Goal: Navigation & Orientation: Find specific page/section

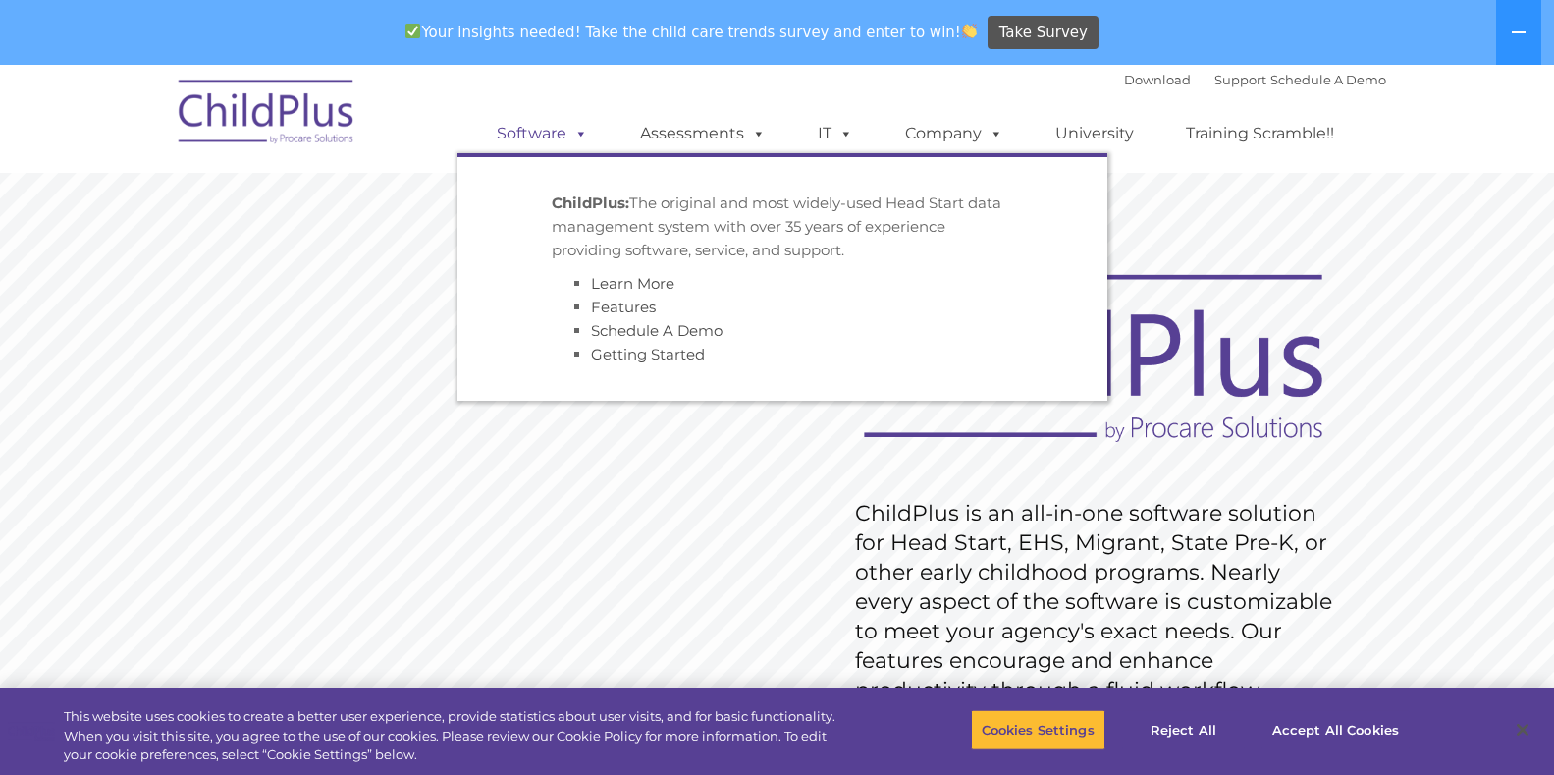
click at [549, 129] on link "Software" at bounding box center [542, 133] width 131 height 39
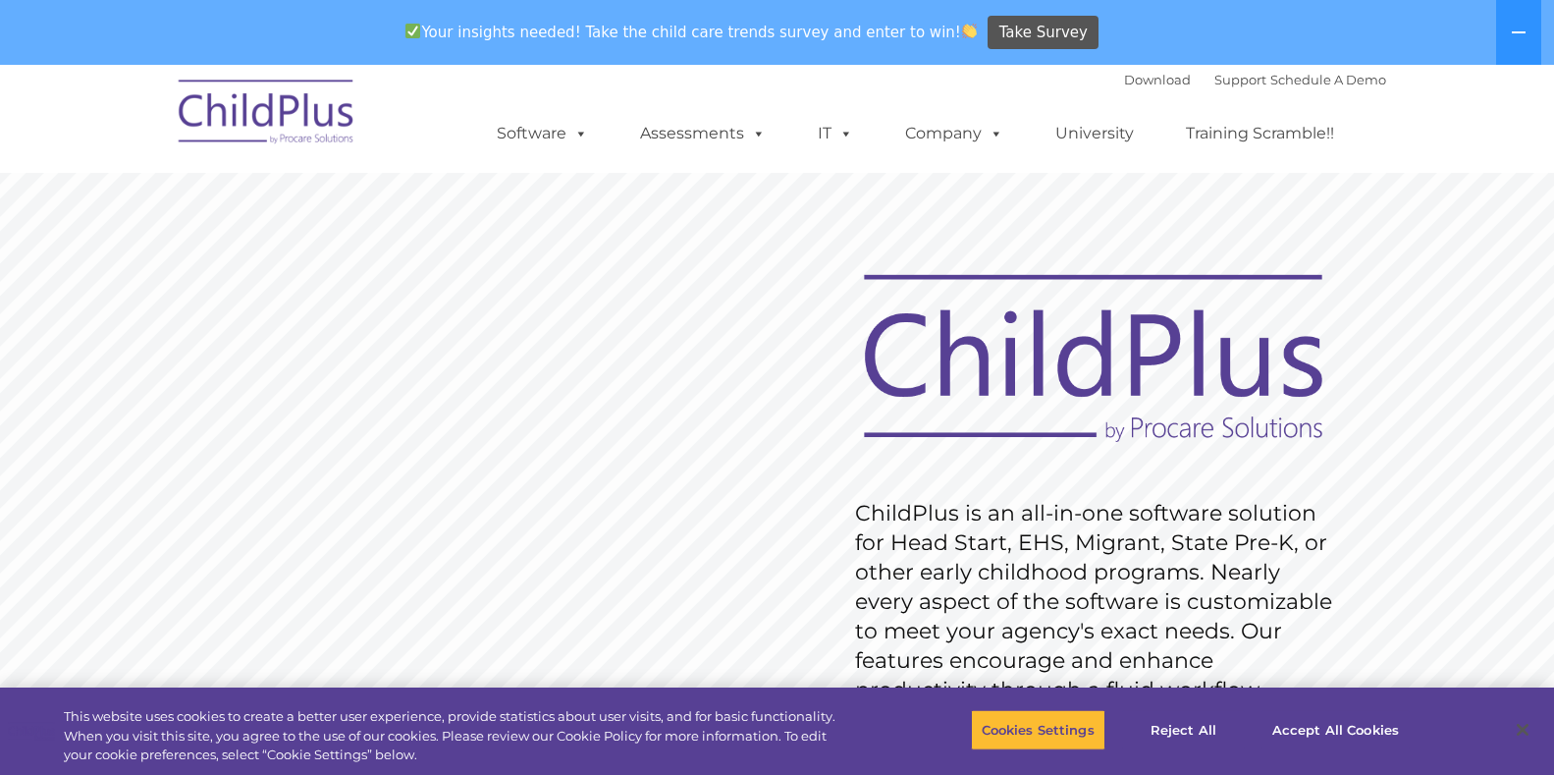
click at [233, 90] on img at bounding box center [267, 115] width 196 height 98
click at [293, 134] on img at bounding box center [267, 115] width 196 height 98
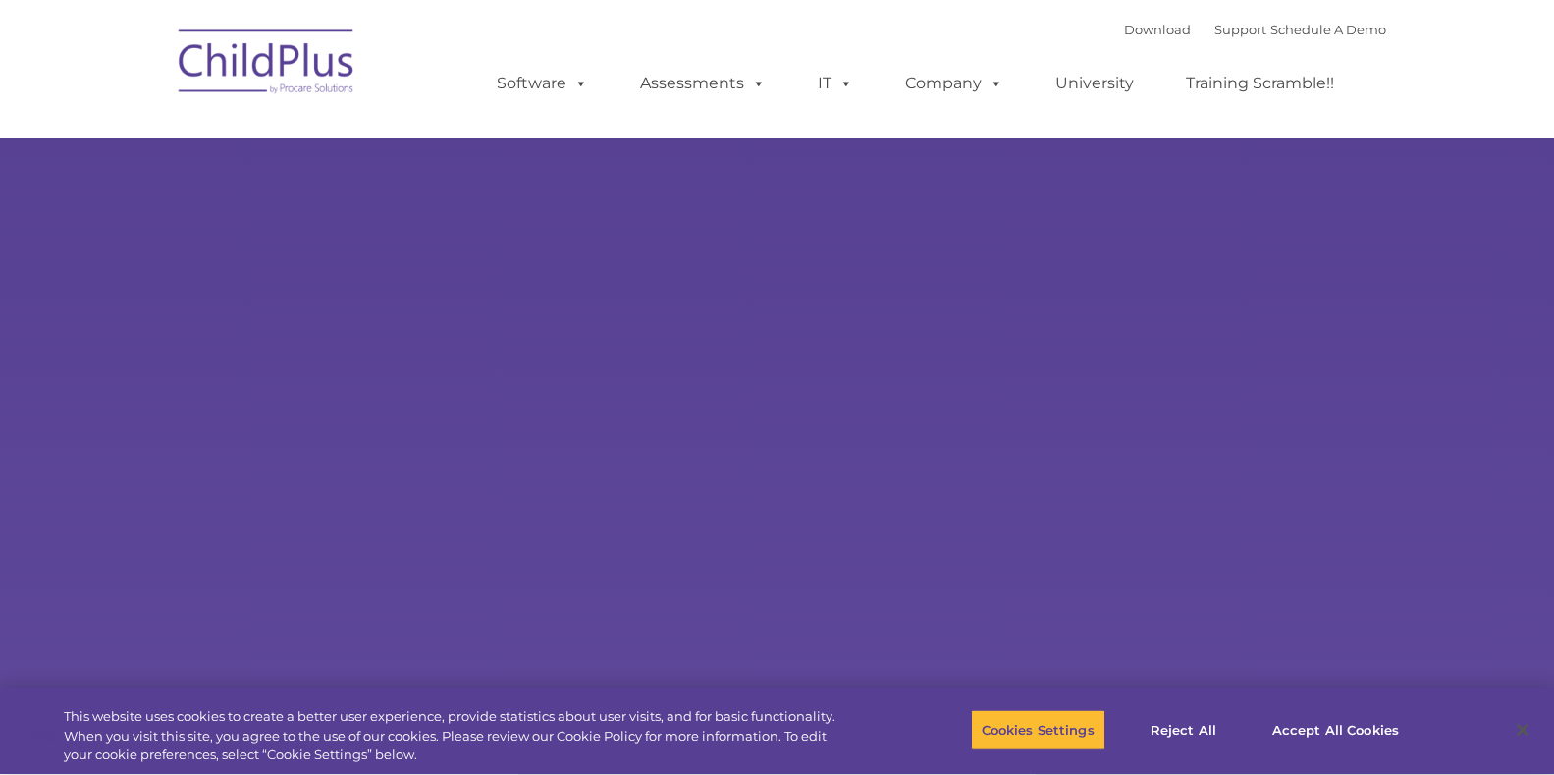
type input ""
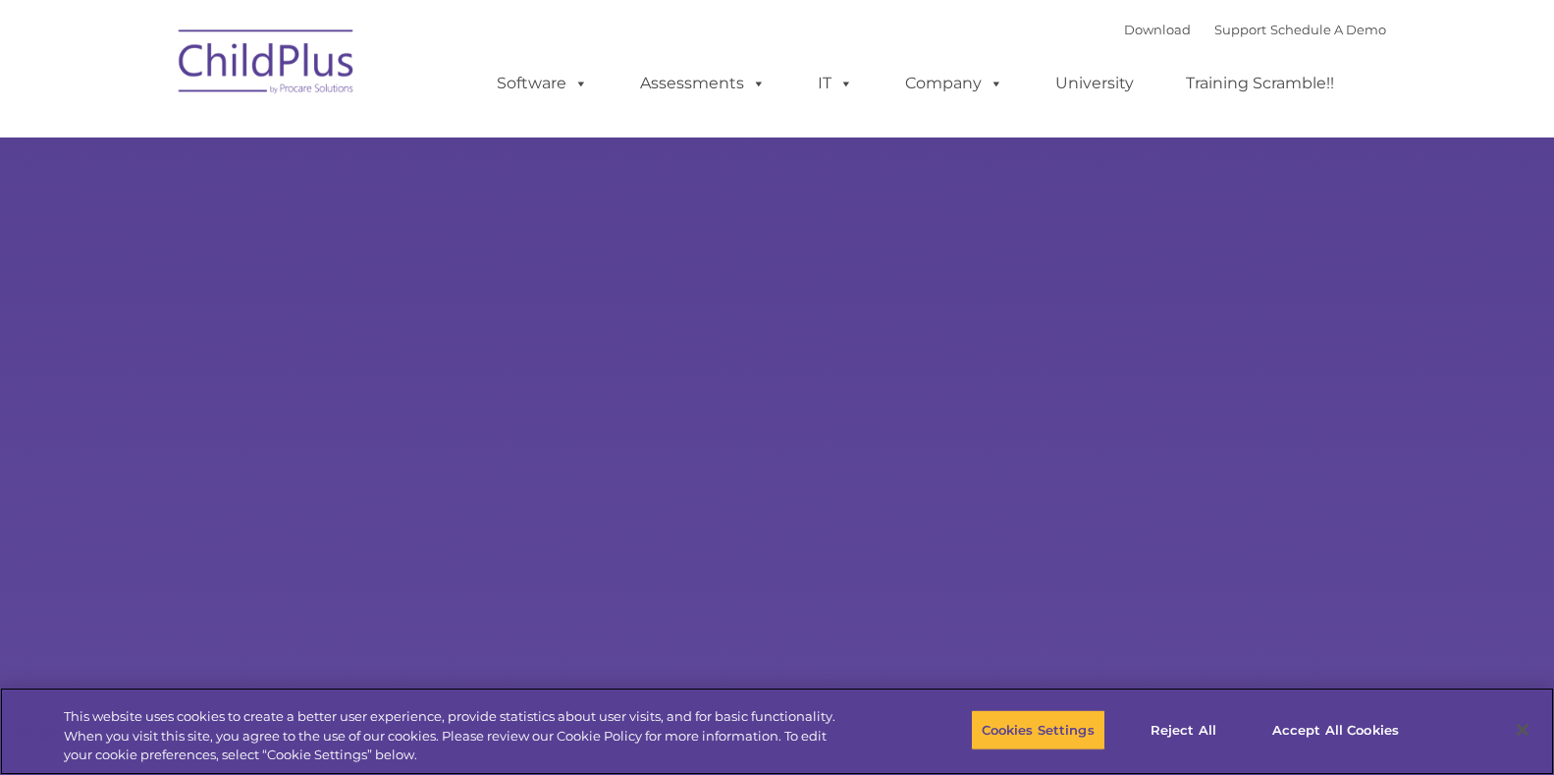
select select "MEDIUM"
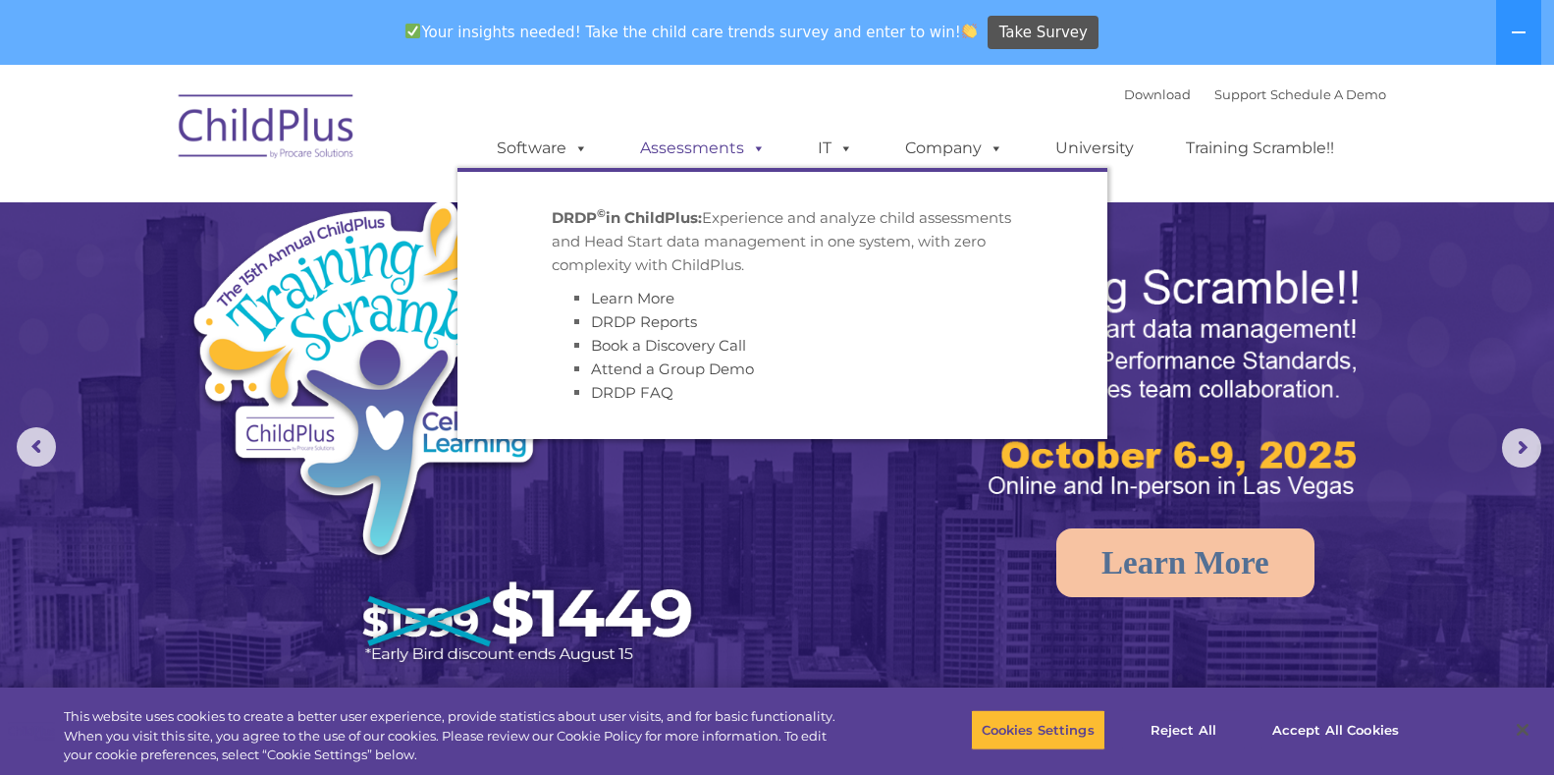
click at [676, 140] on link "Assessments" at bounding box center [703, 148] width 165 height 39
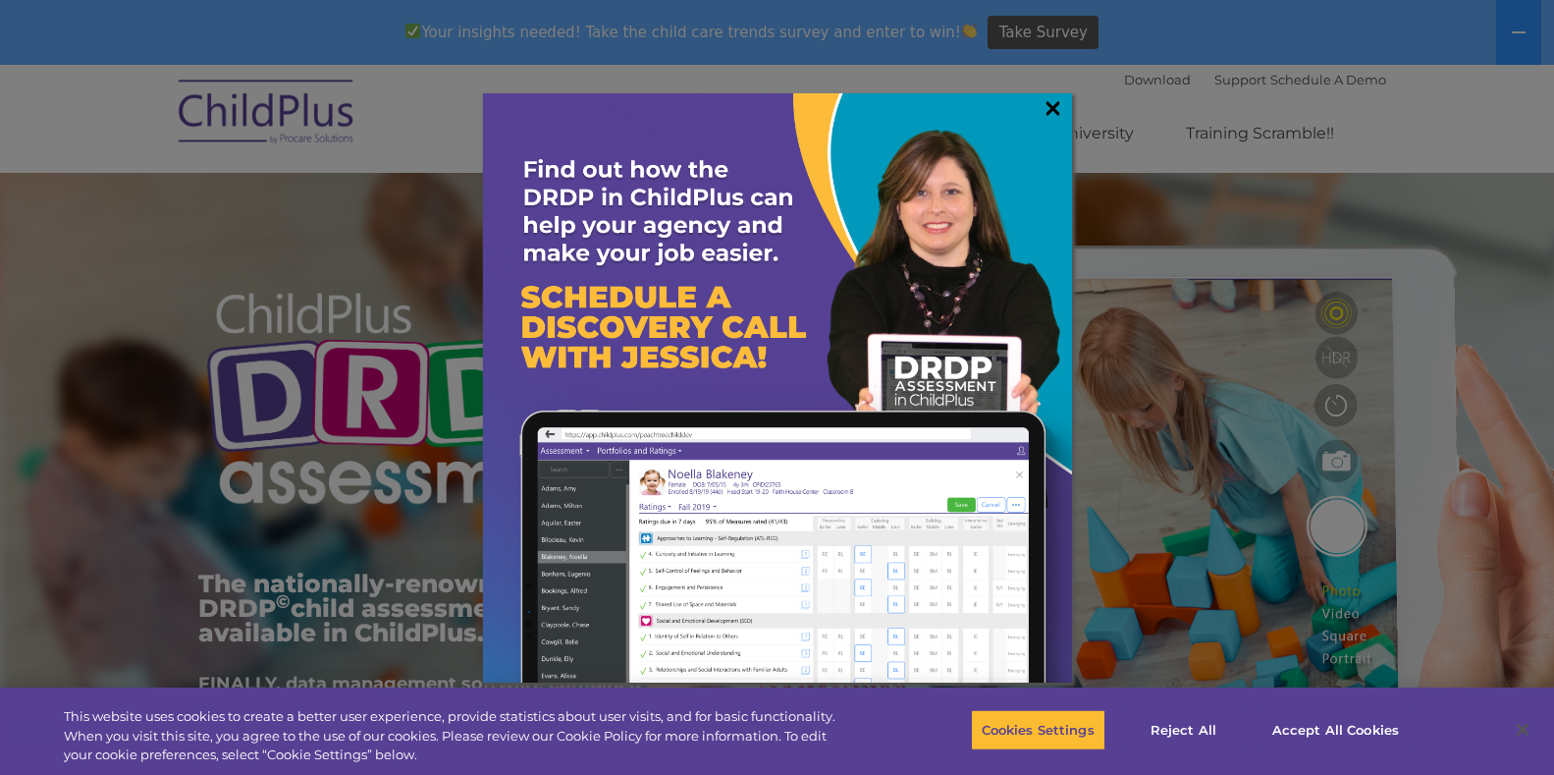
click at [1054, 104] on link "×" at bounding box center [1053, 108] width 23 height 20
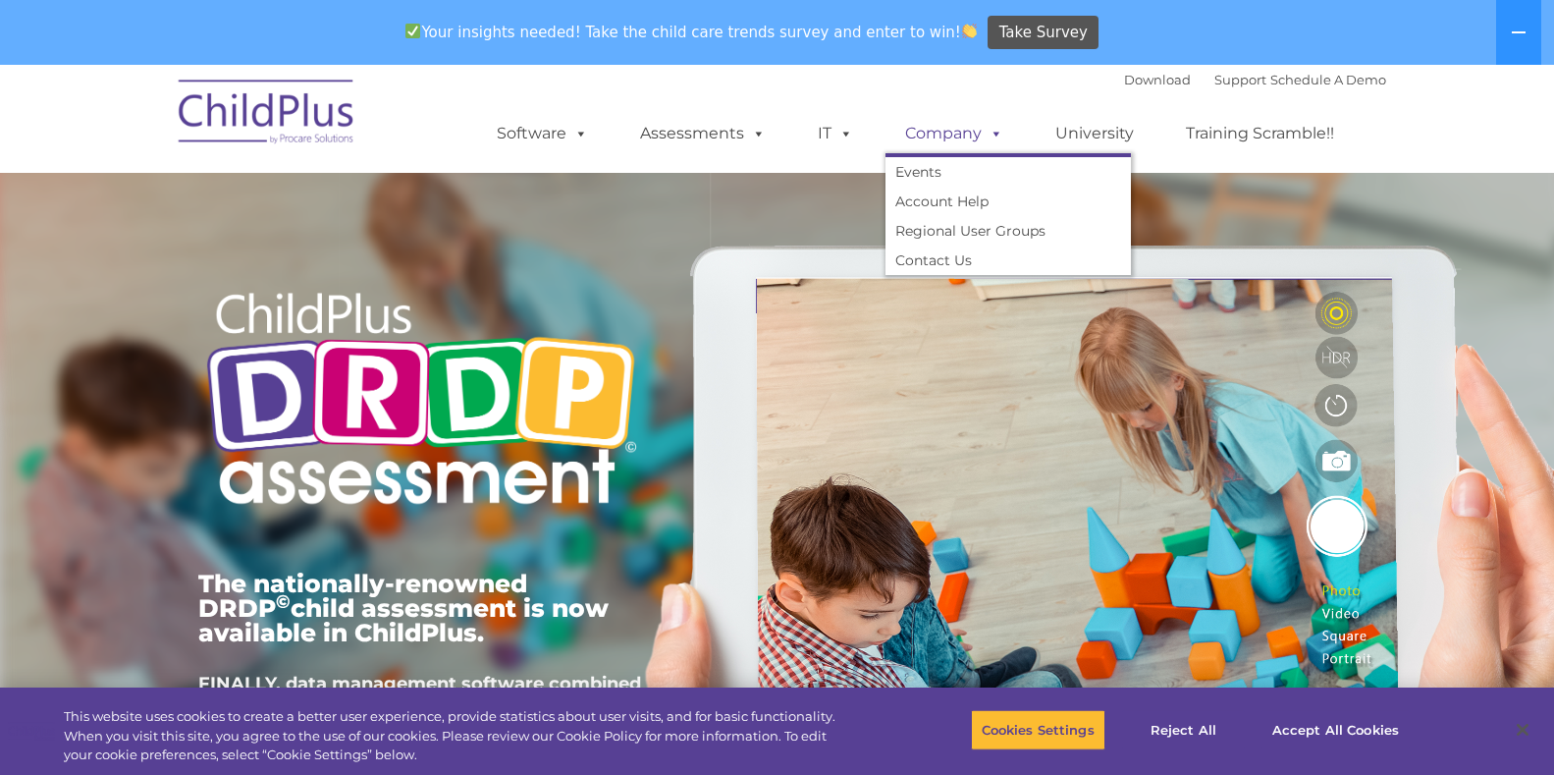
click at [969, 135] on link "Company" at bounding box center [954, 133] width 137 height 39
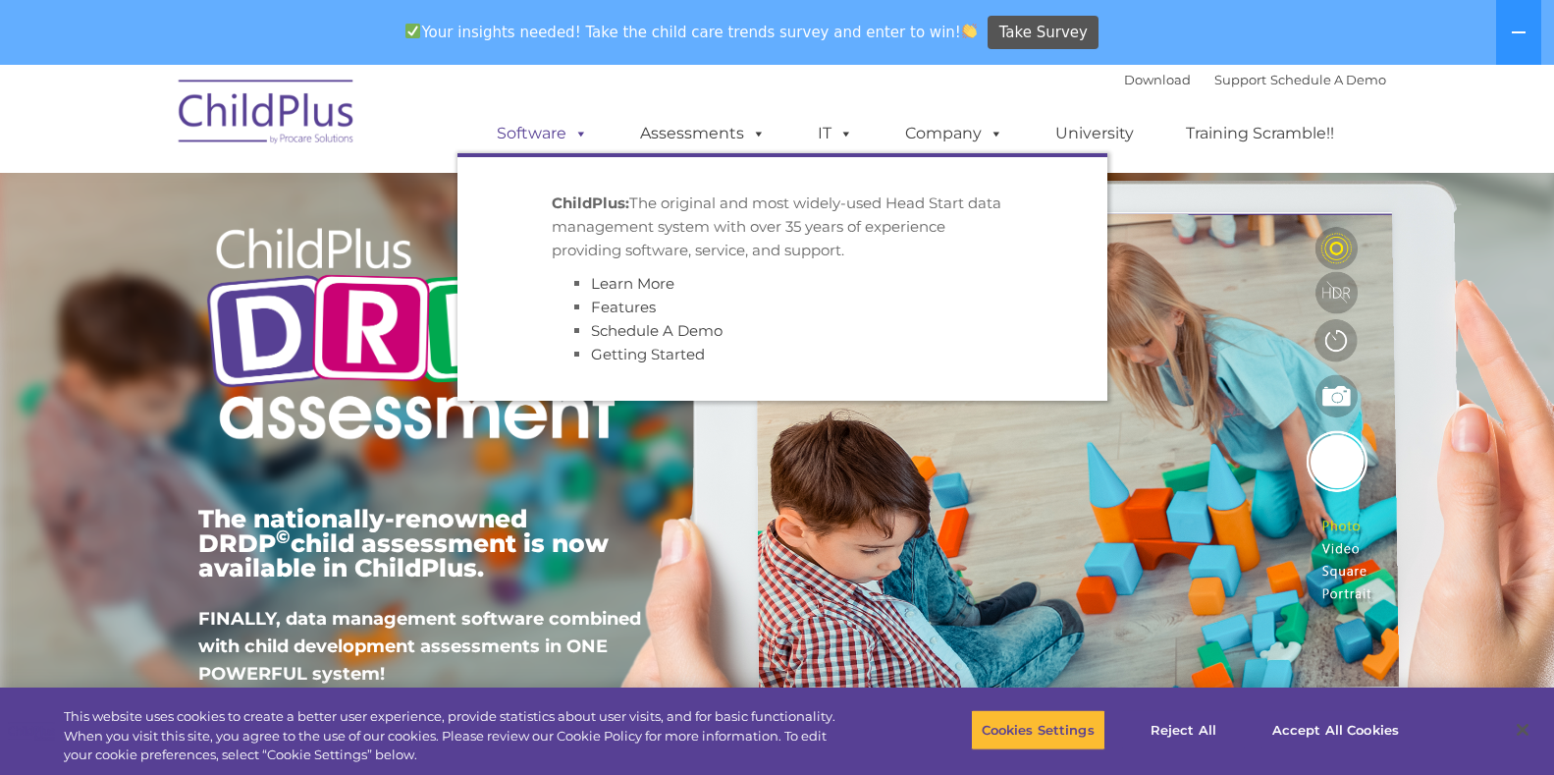
click at [519, 134] on link "Software" at bounding box center [542, 133] width 131 height 39
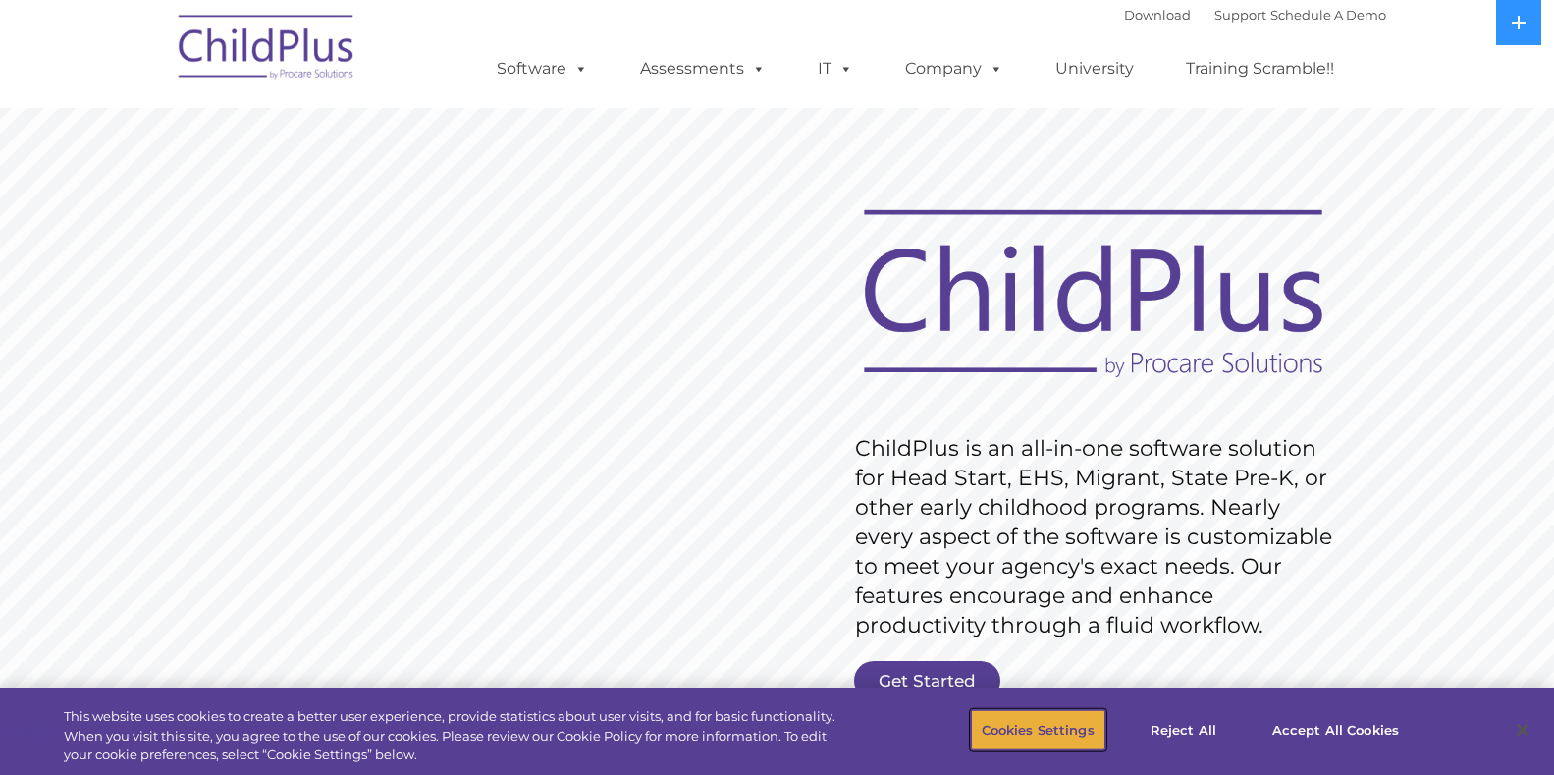
click at [988, 722] on button "Cookies Settings" at bounding box center [1038, 729] width 135 height 41
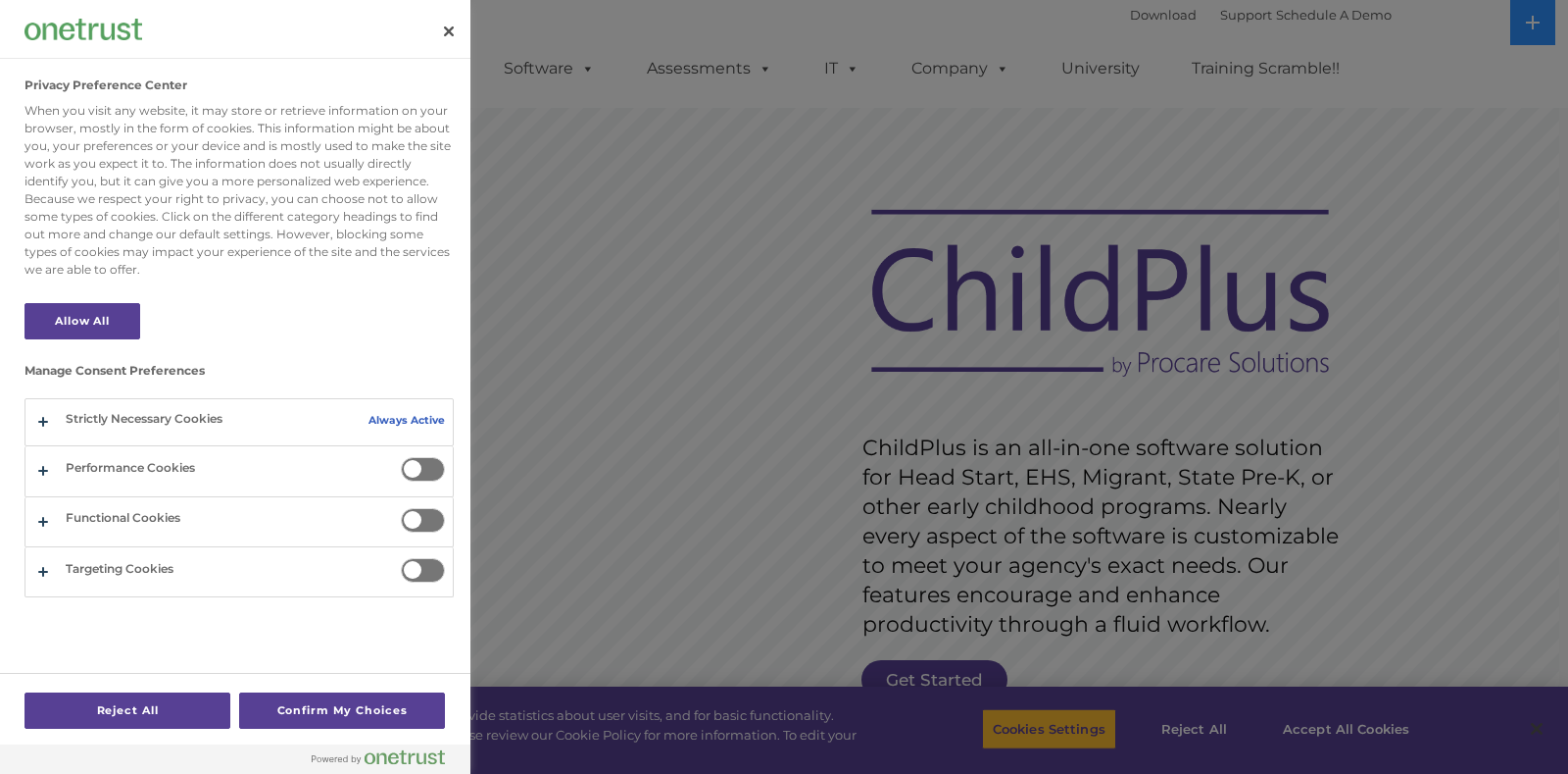
click at [825, 156] on div at bounding box center [784, 387] width 1568 height 774
click at [687, 74] on div at bounding box center [784, 387] width 1568 height 774
click at [442, 28] on button "Close" at bounding box center [448, 31] width 43 height 43
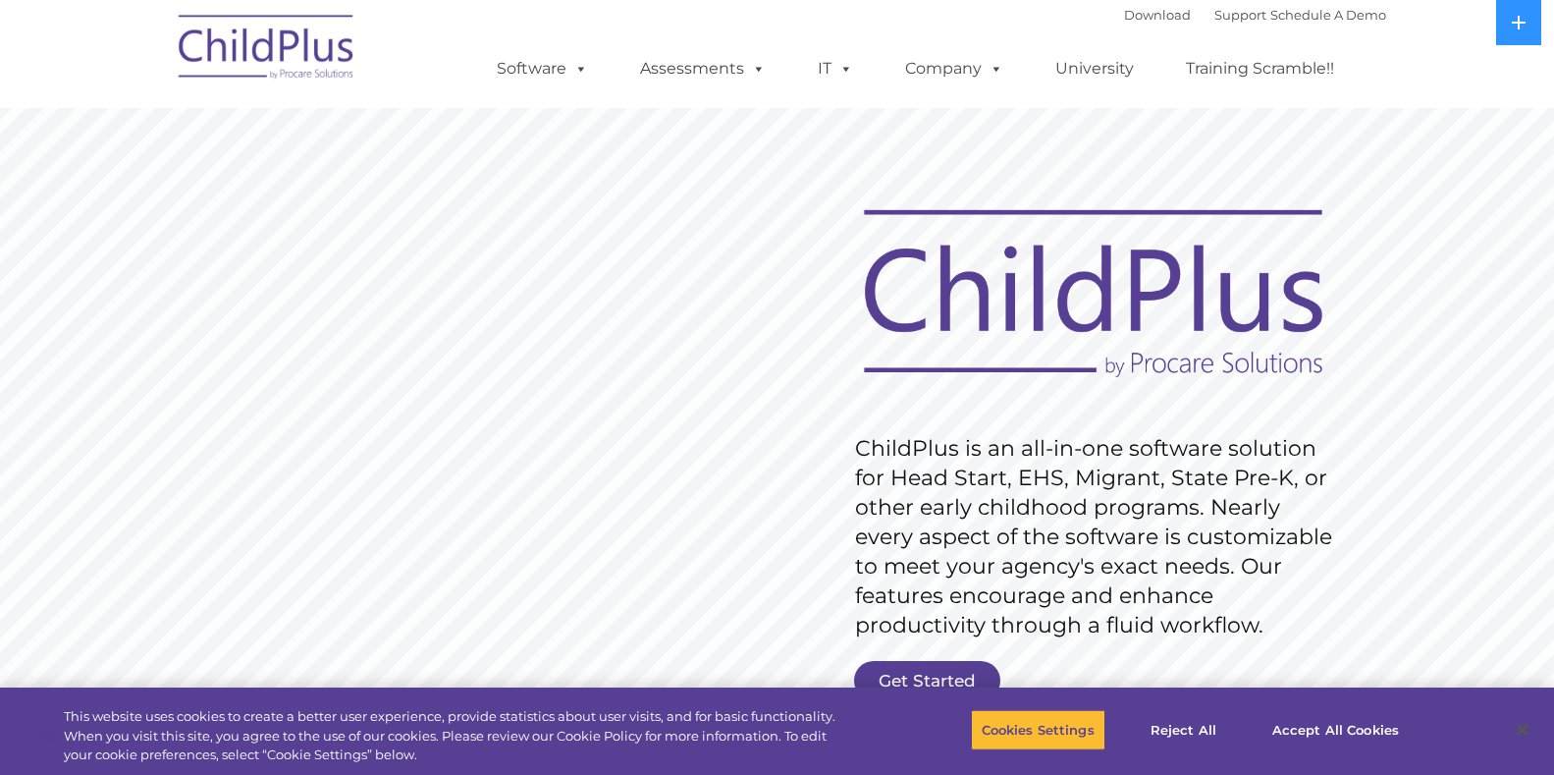
click at [301, 53] on img at bounding box center [267, 50] width 196 height 98
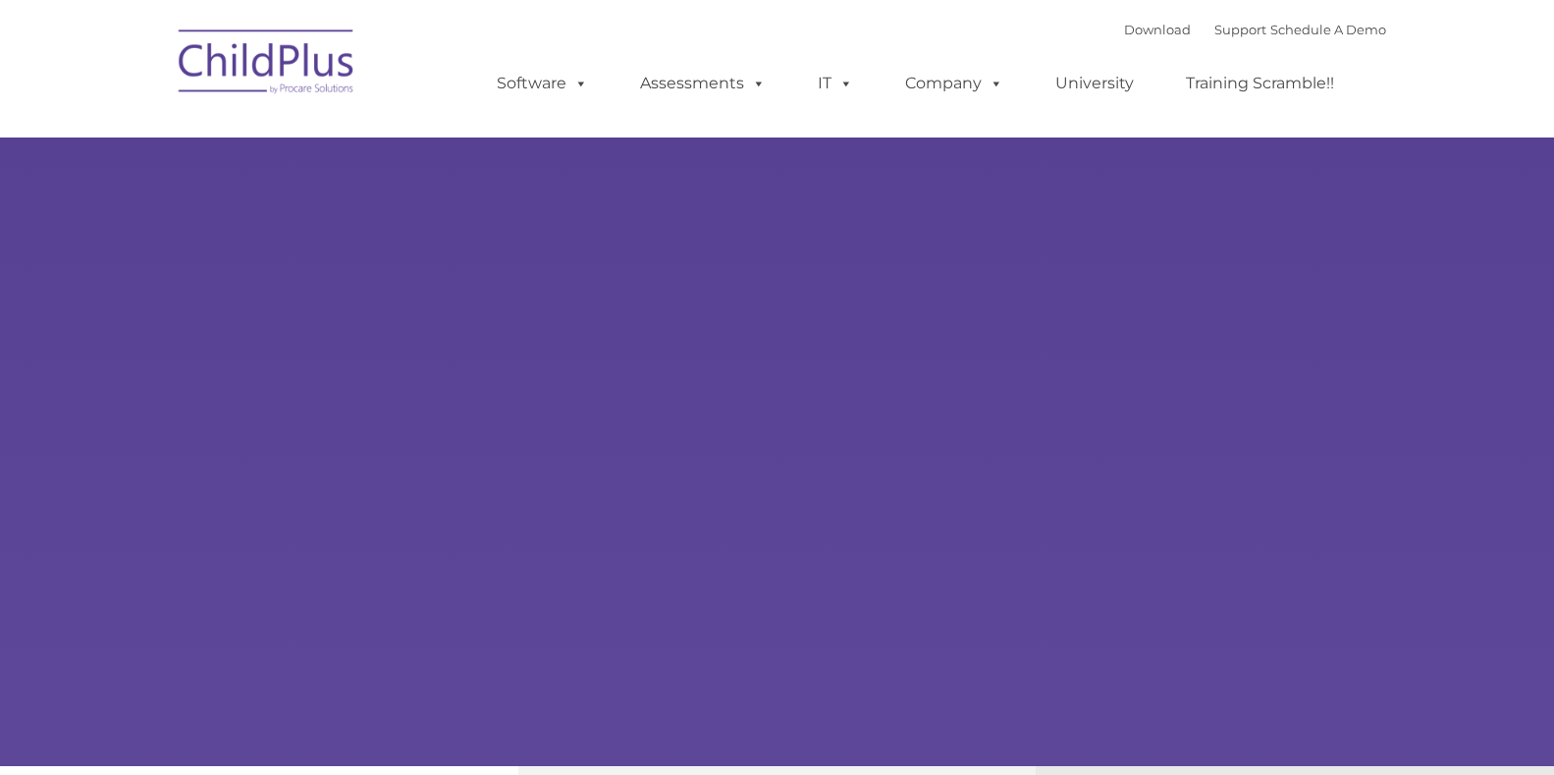
type input ""
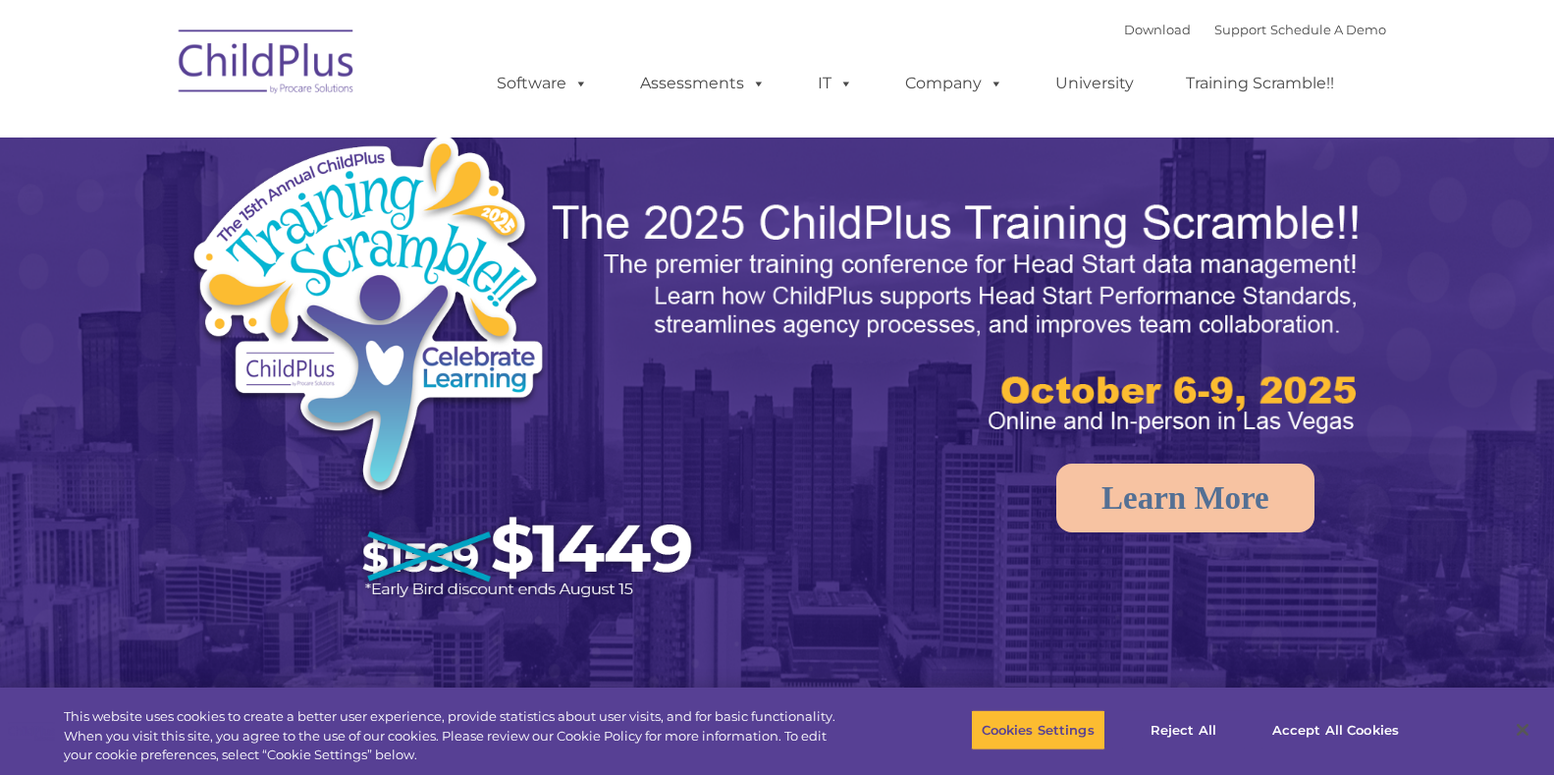
select select "MEDIUM"
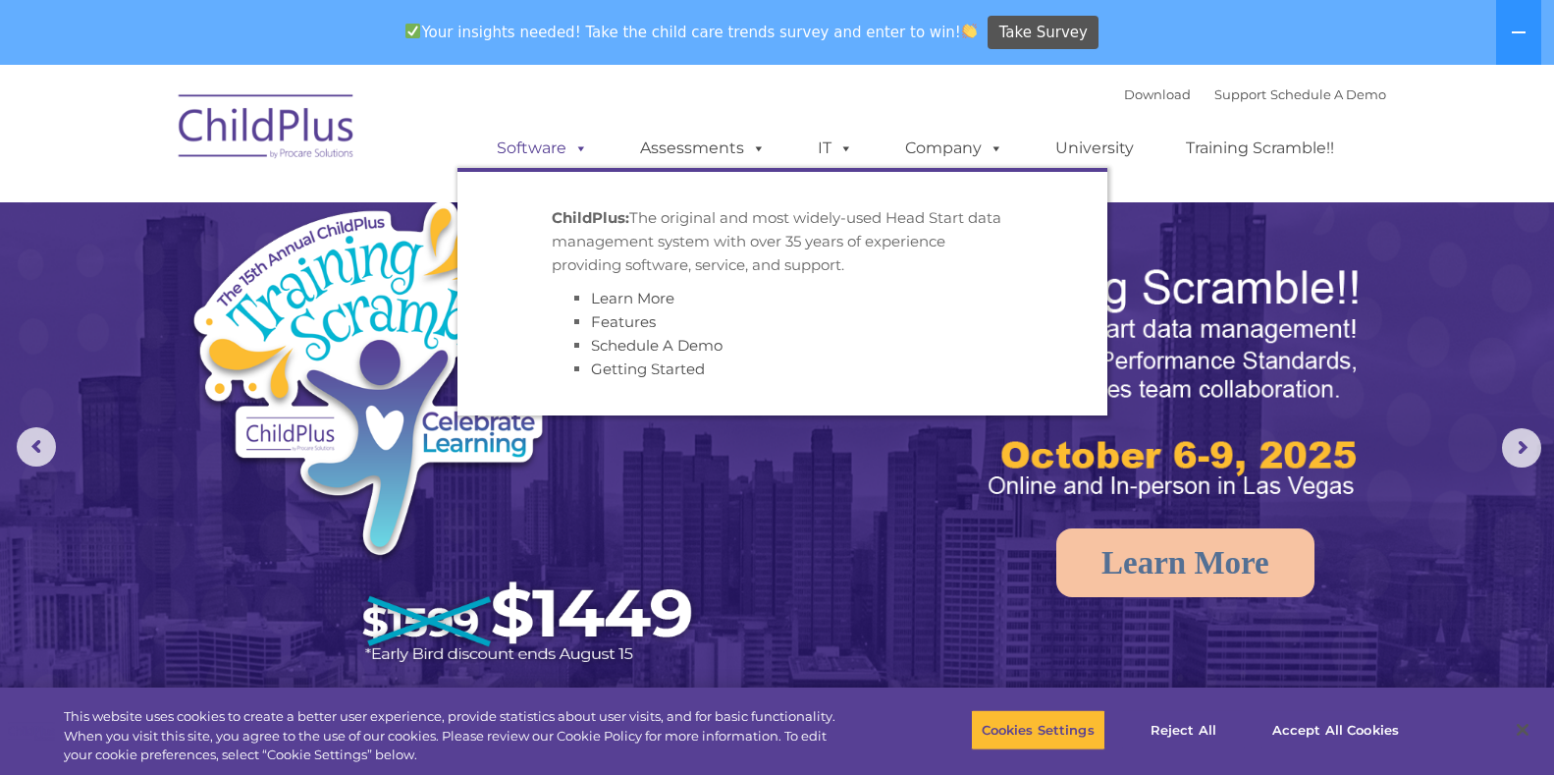
click at [504, 147] on link "Software" at bounding box center [542, 148] width 131 height 39
click at [527, 146] on link "Software" at bounding box center [542, 148] width 131 height 39
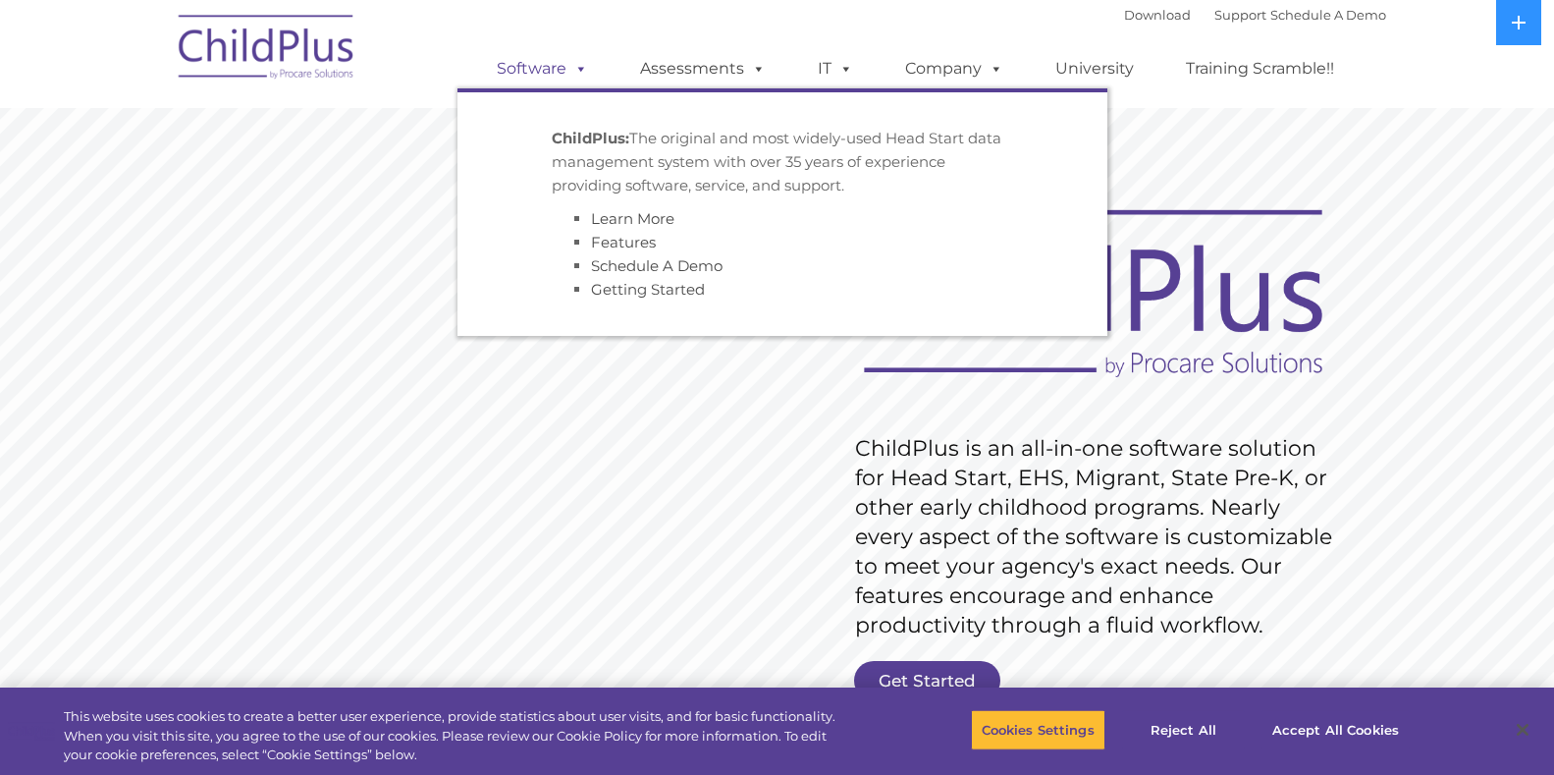
click at [538, 72] on link "Software" at bounding box center [542, 68] width 131 height 39
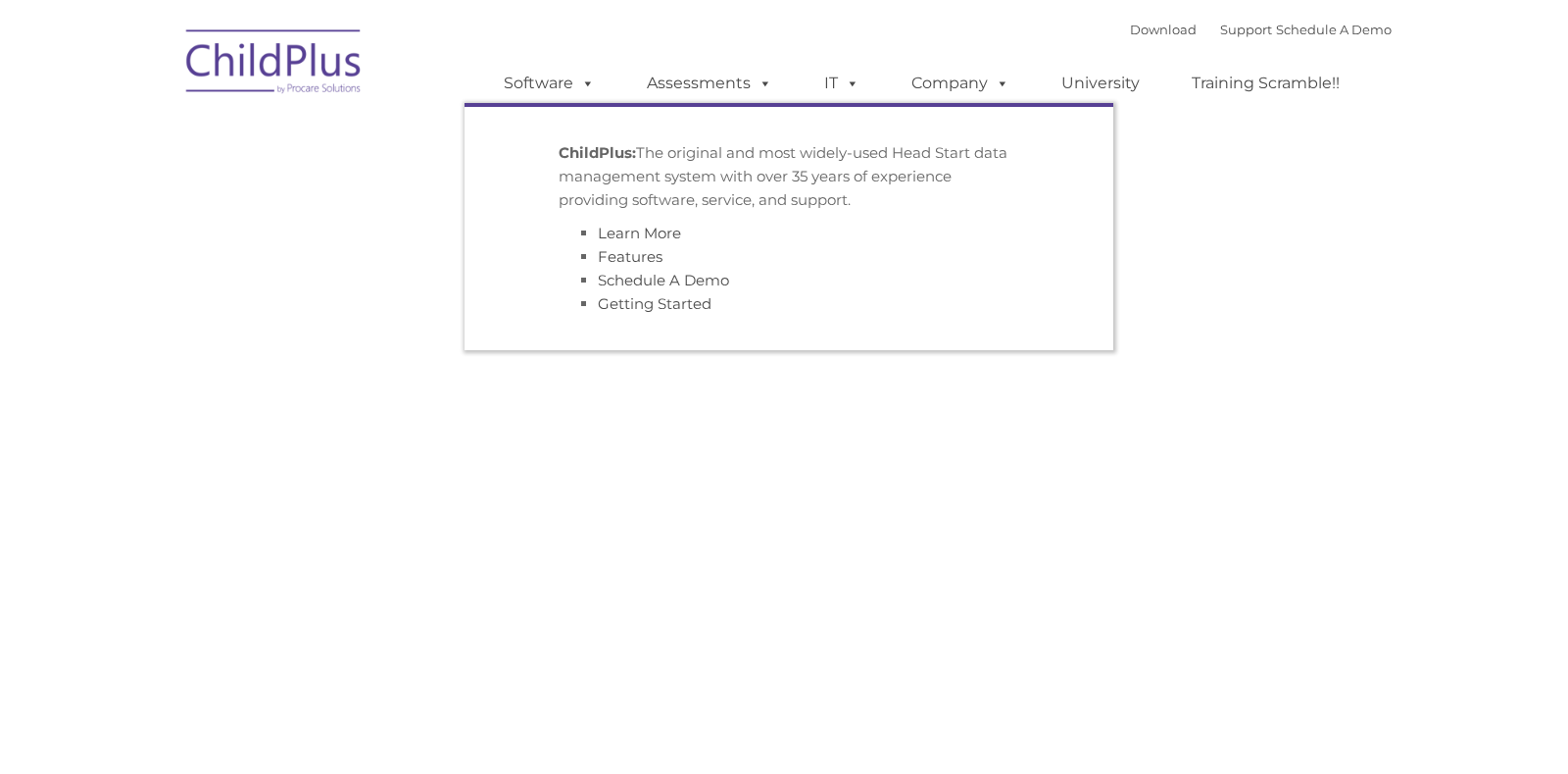
type input ""
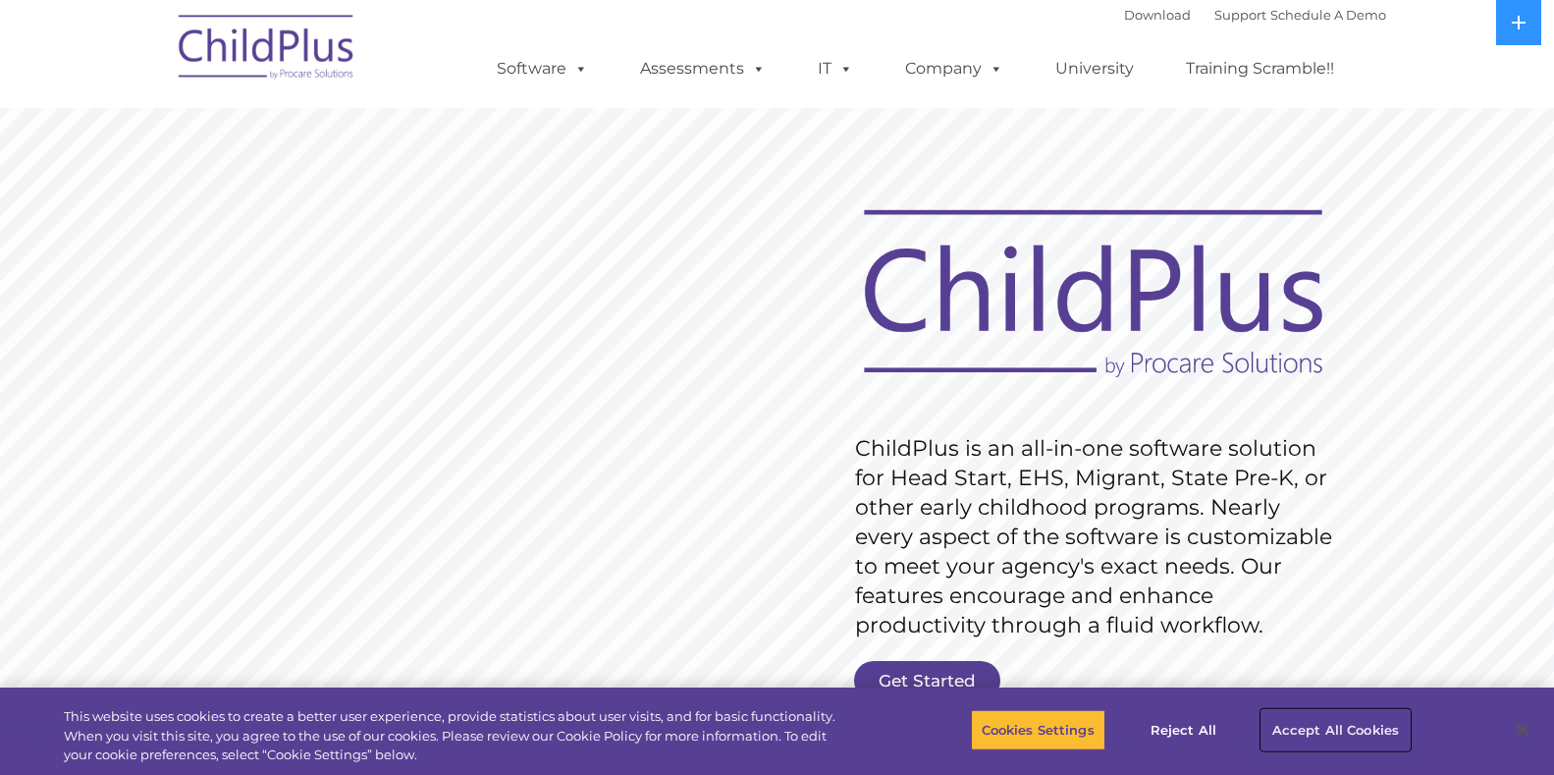
click at [1290, 730] on button "Accept All Cookies" at bounding box center [1336, 729] width 148 height 41
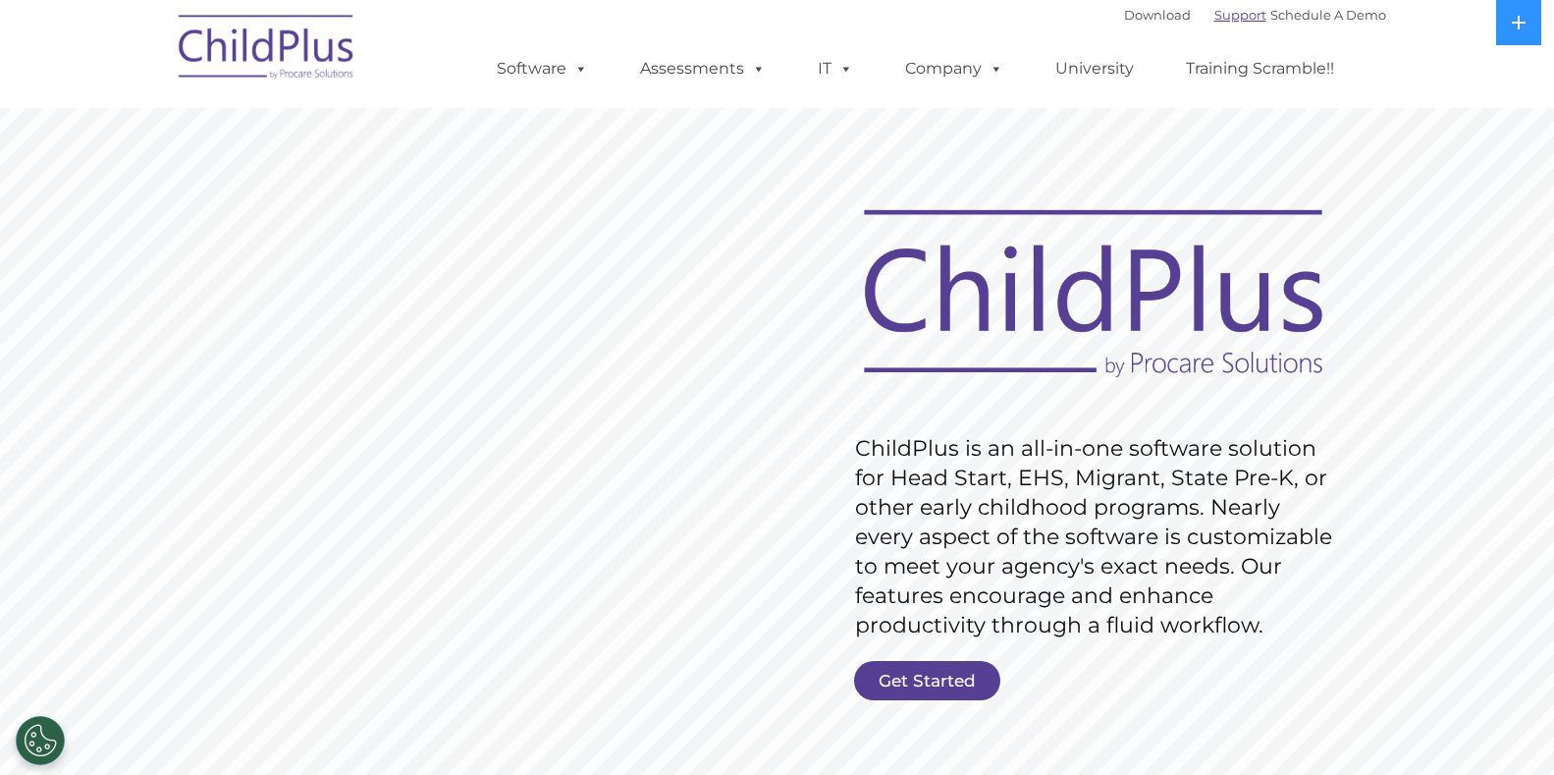
click at [1215, 11] on link "Support" at bounding box center [1241, 15] width 52 height 16
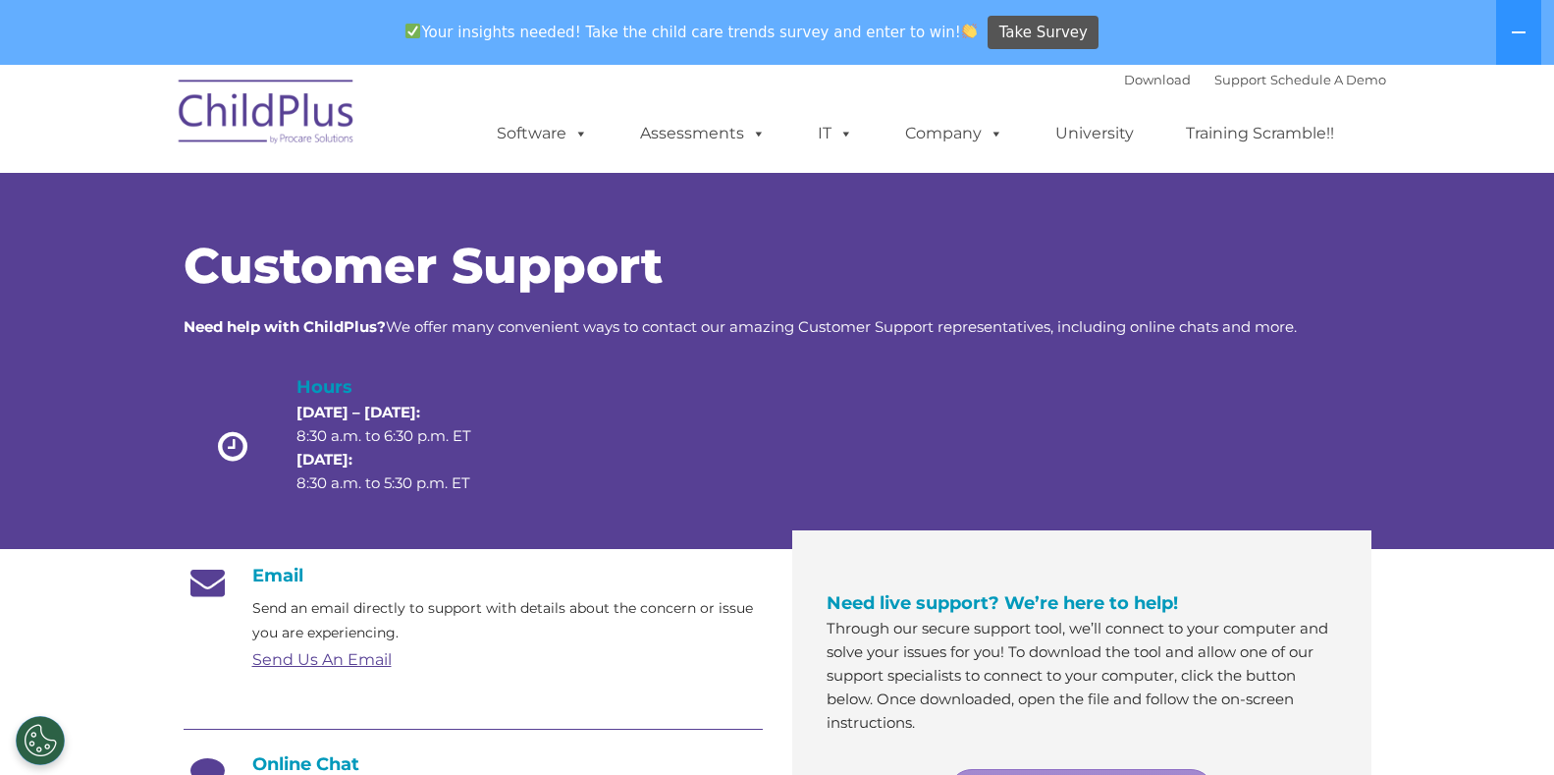
click at [260, 116] on img at bounding box center [267, 115] width 196 height 98
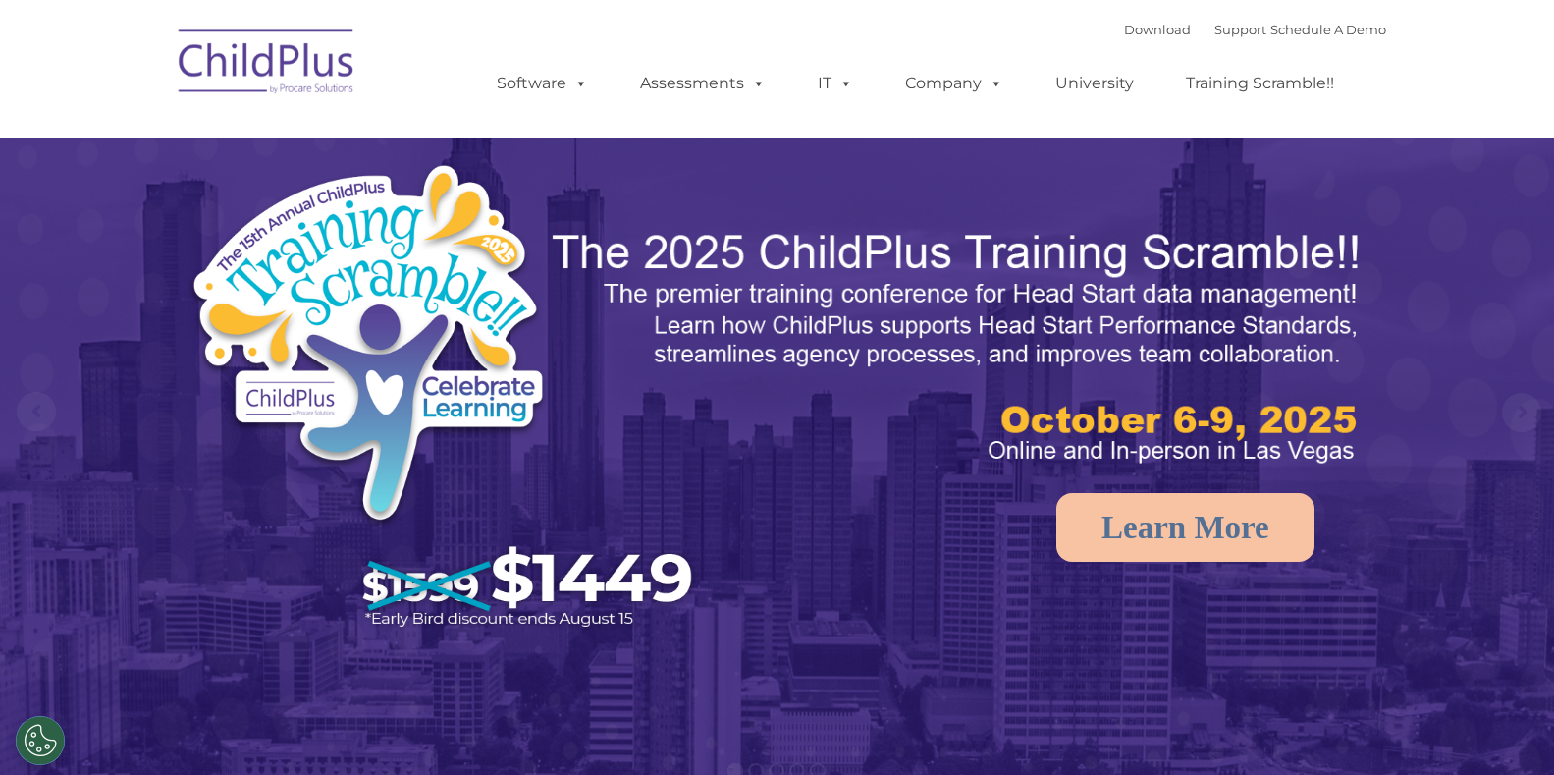
select select "MEDIUM"
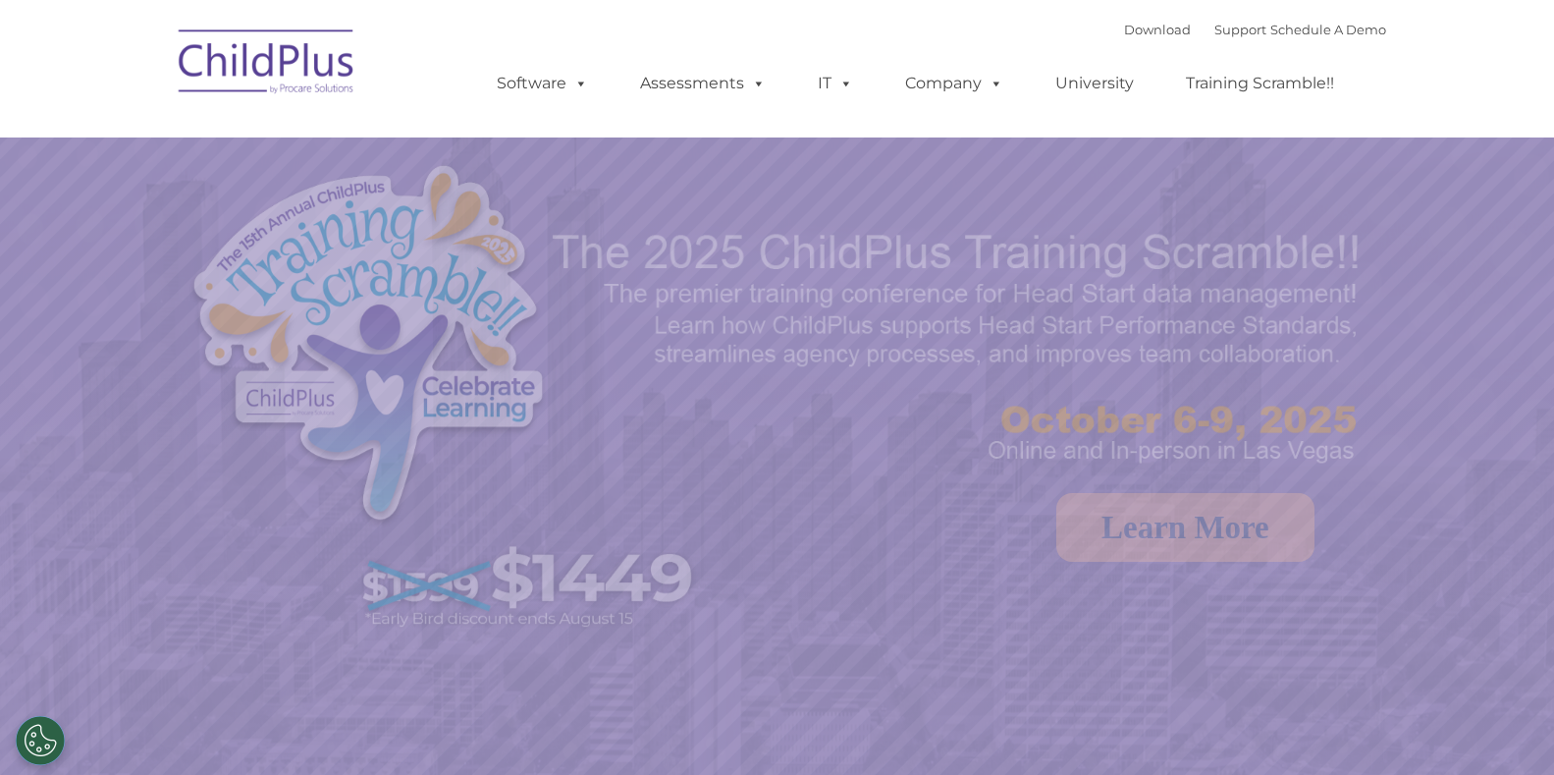
select select "MEDIUM"
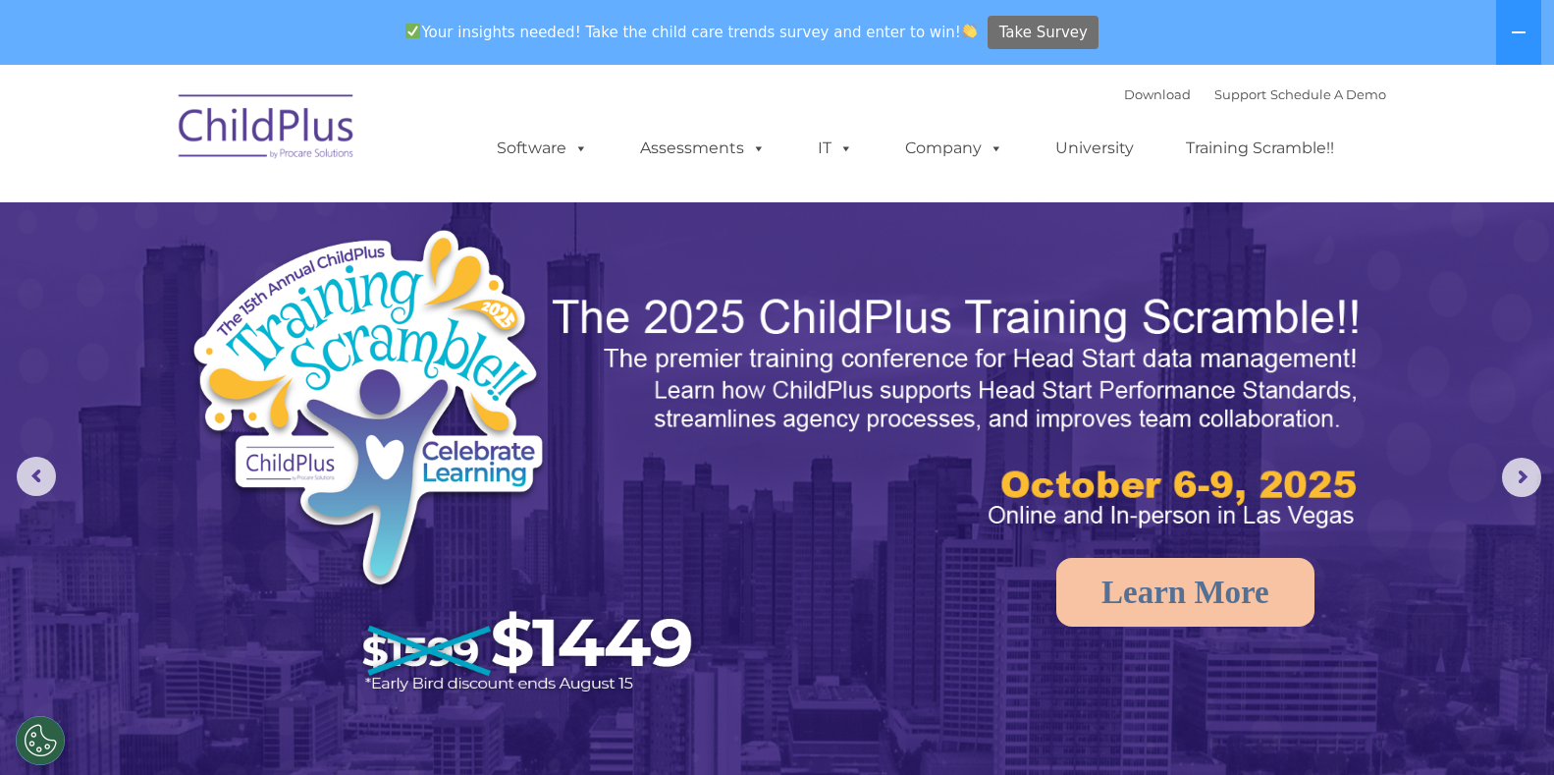
click at [1026, 29] on span "Take Survey" at bounding box center [1044, 33] width 88 height 34
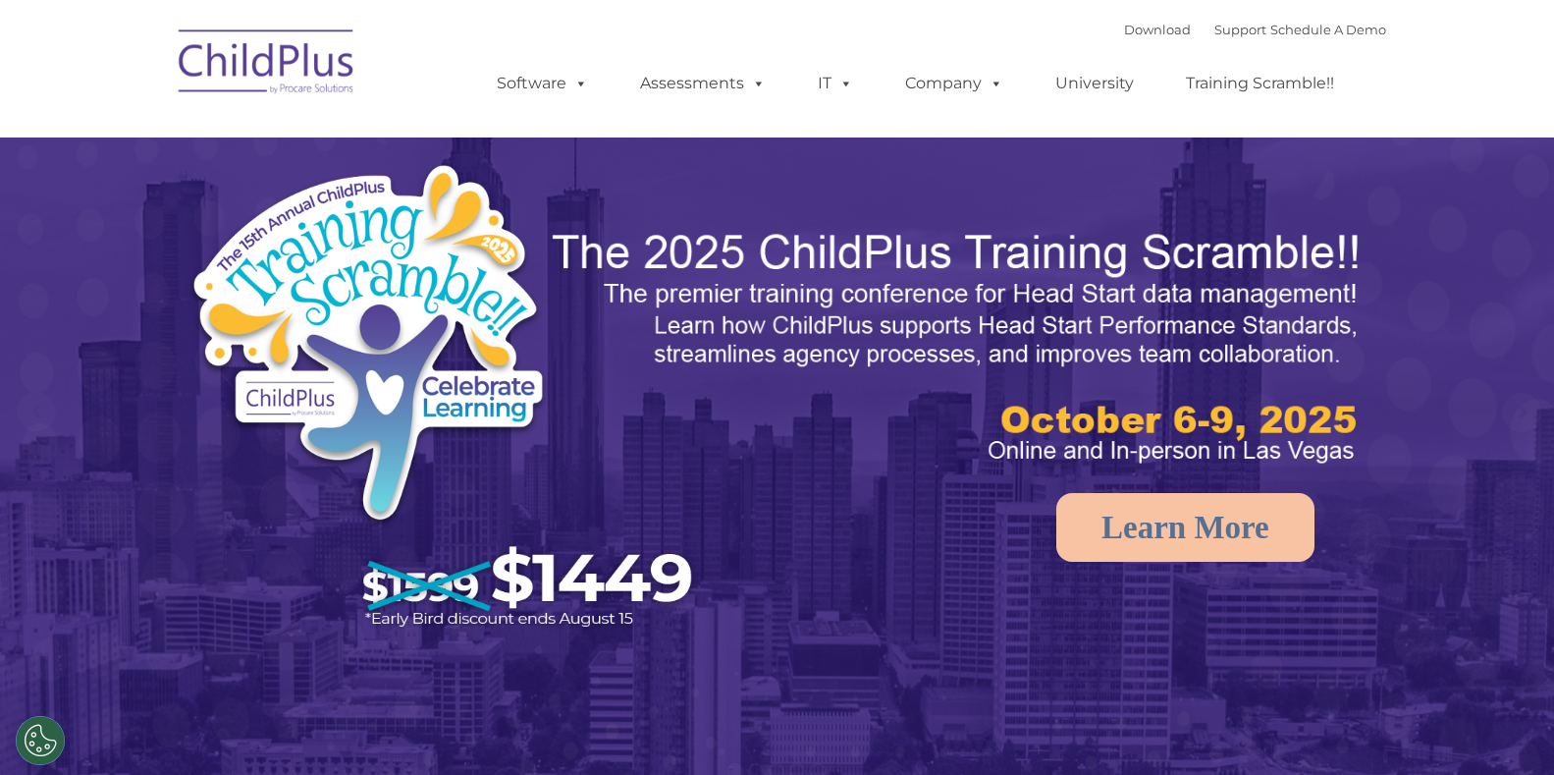
select select "MEDIUM"
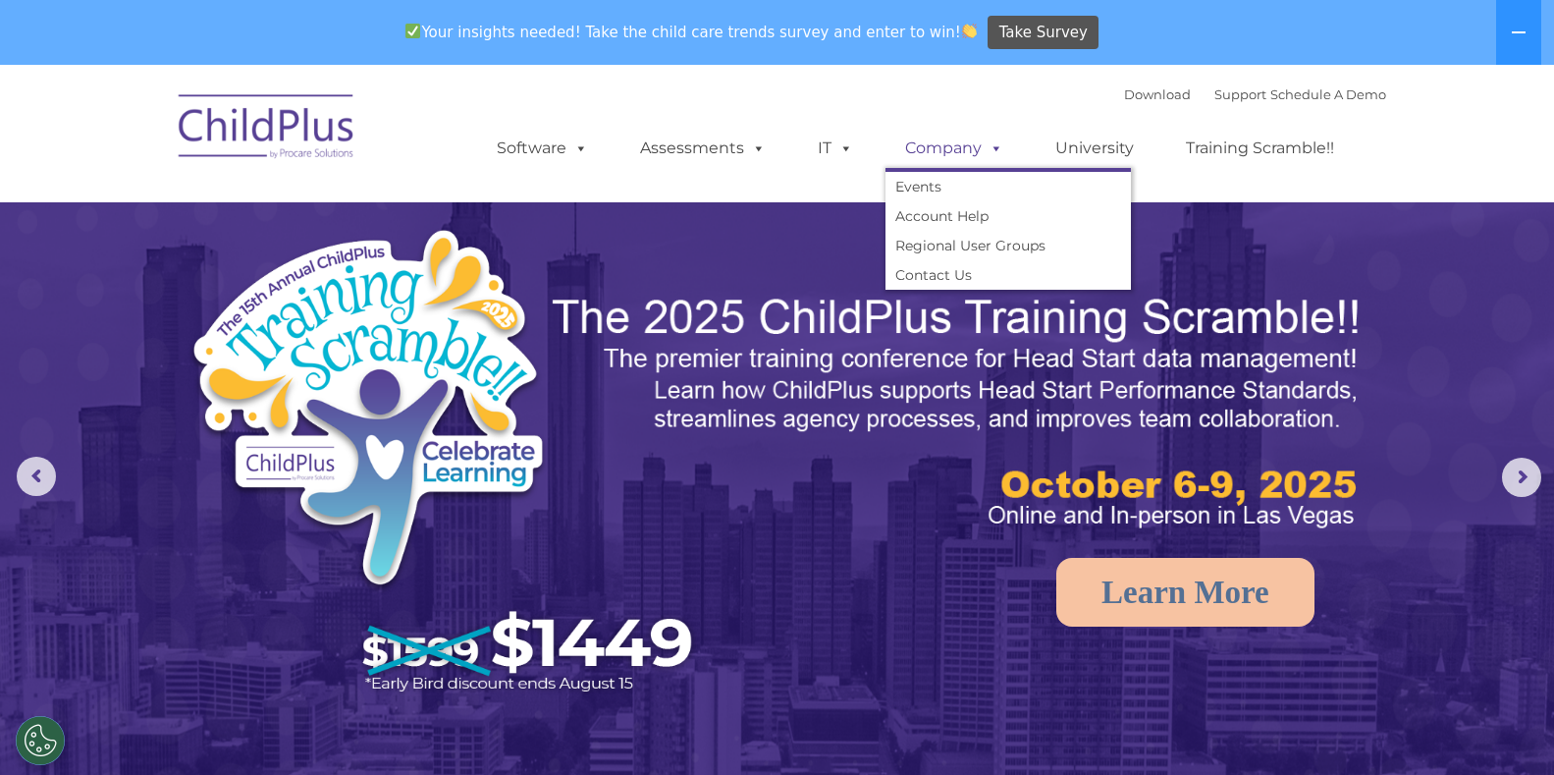
click at [910, 151] on link "Company" at bounding box center [954, 148] width 137 height 39
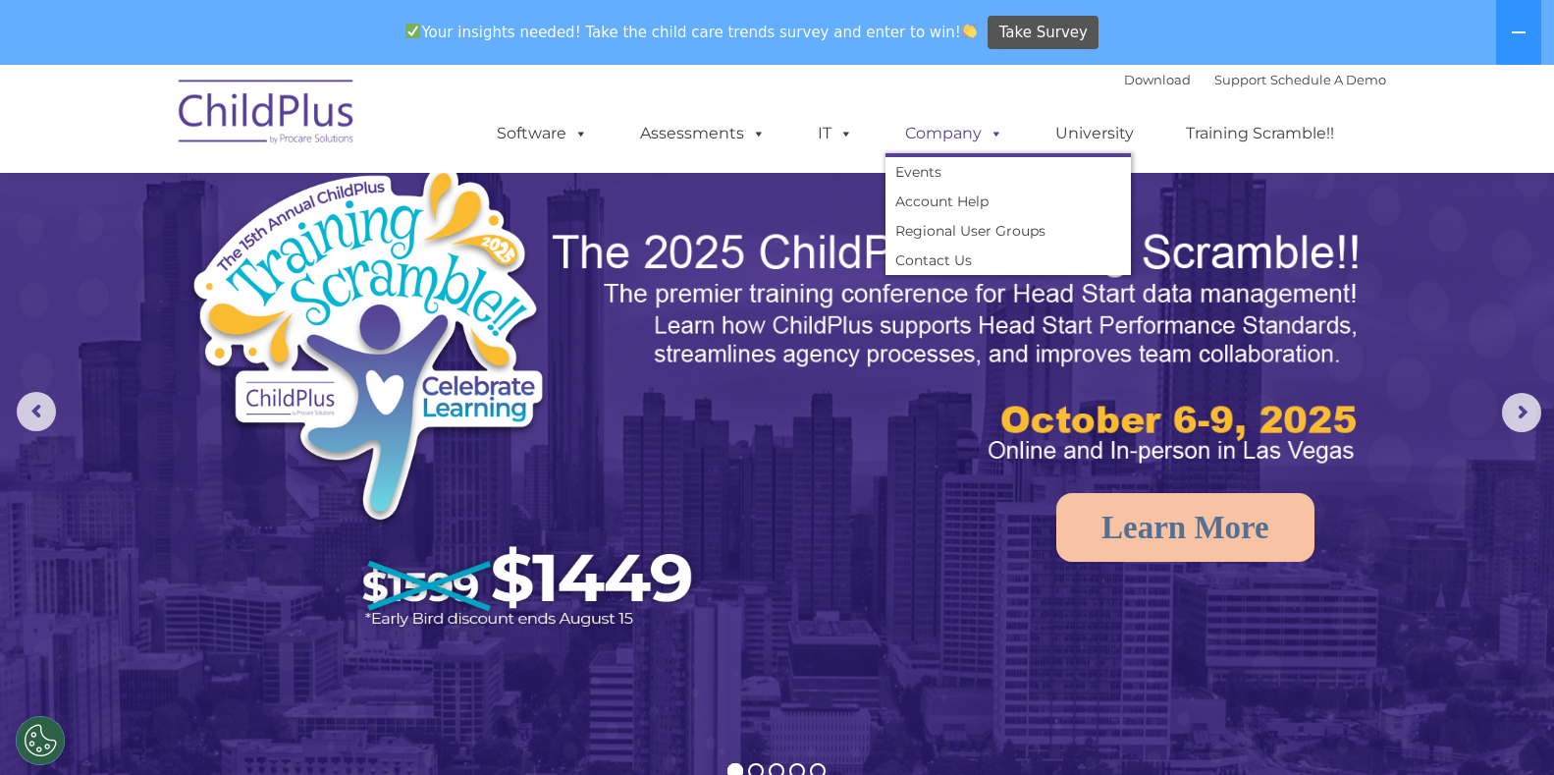
click at [910, 151] on link "Company" at bounding box center [954, 133] width 137 height 39
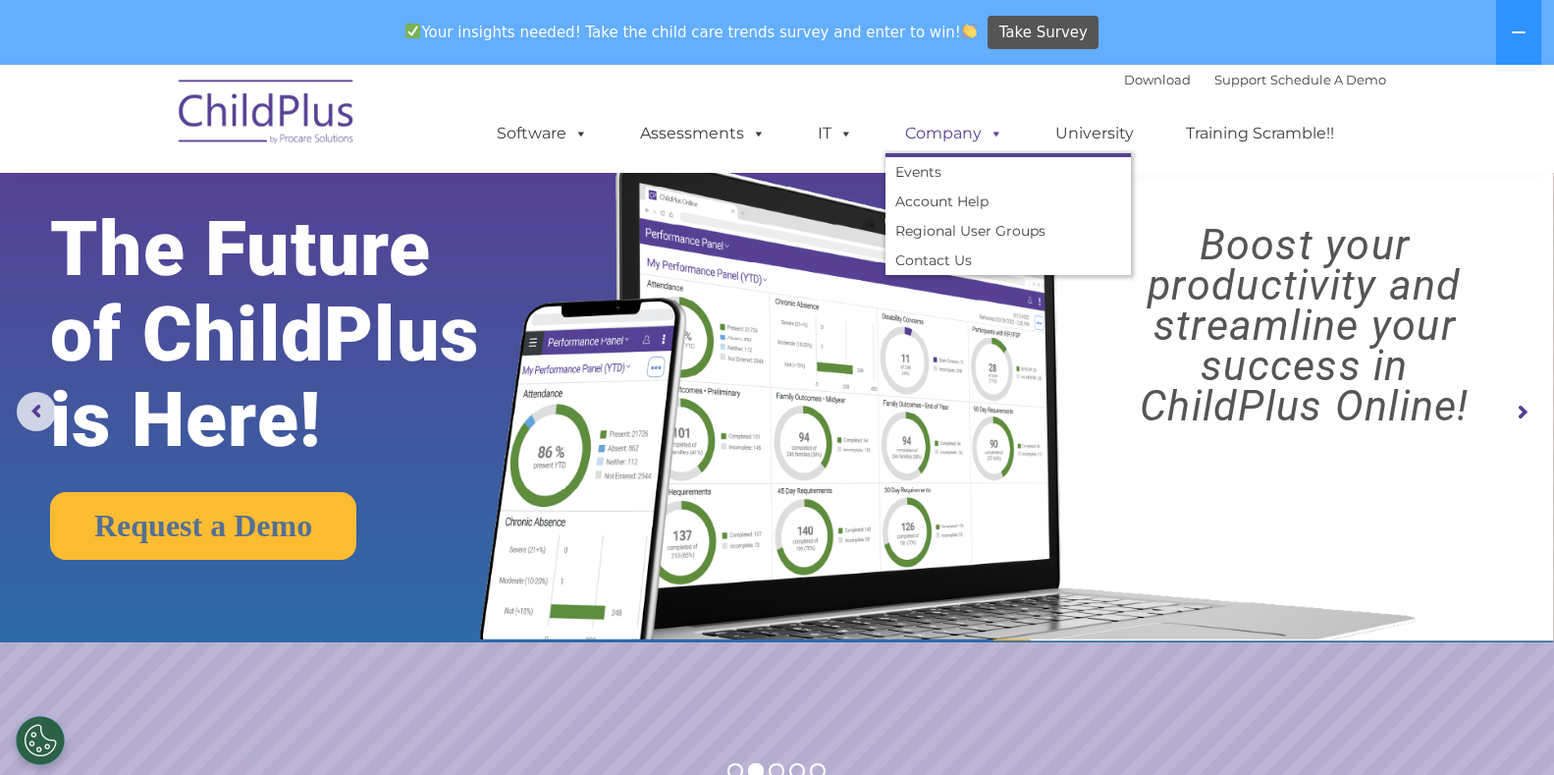
click at [917, 135] on link "Company" at bounding box center [954, 133] width 137 height 39
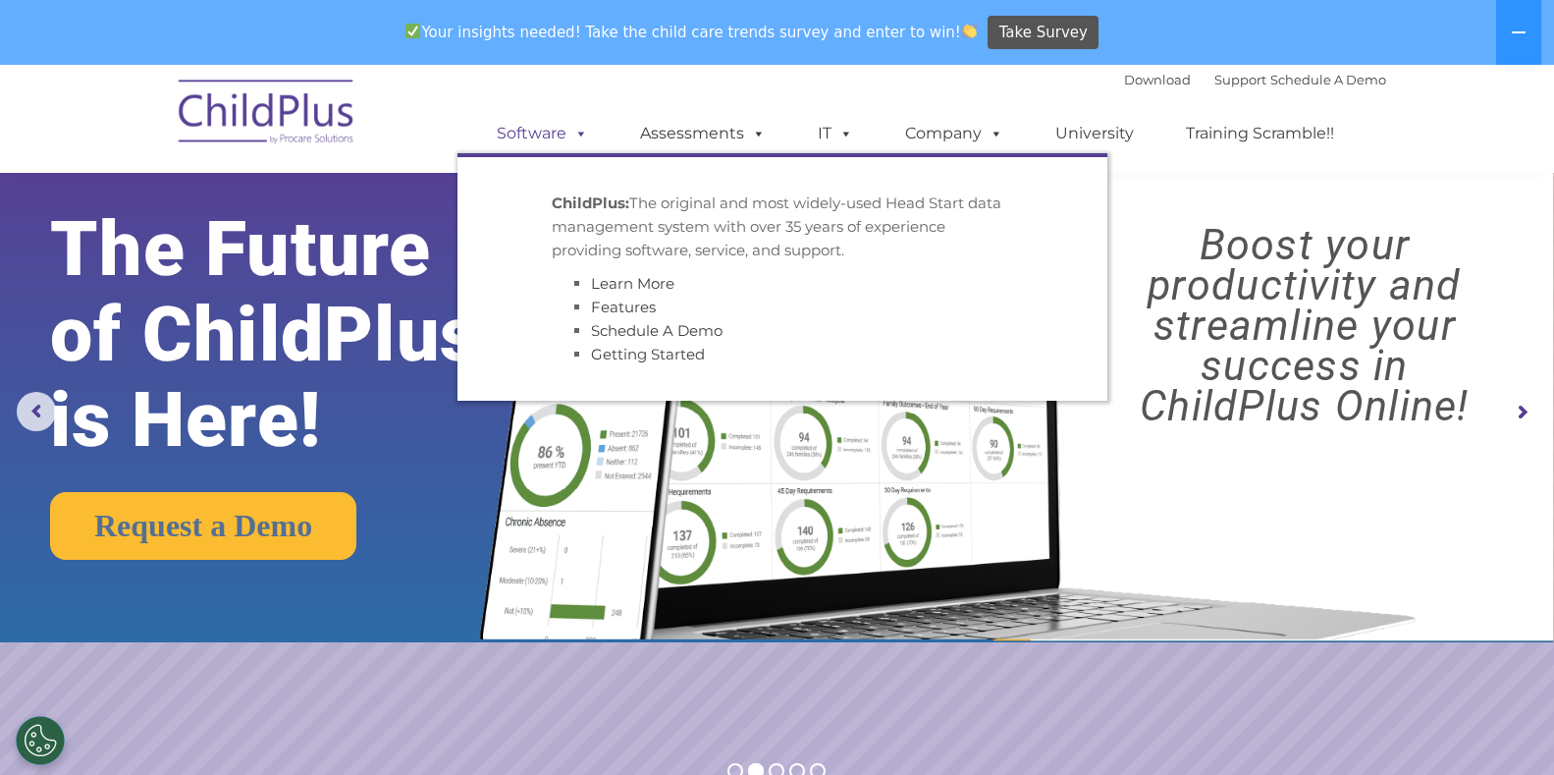
click at [514, 125] on link "Software" at bounding box center [542, 133] width 131 height 39
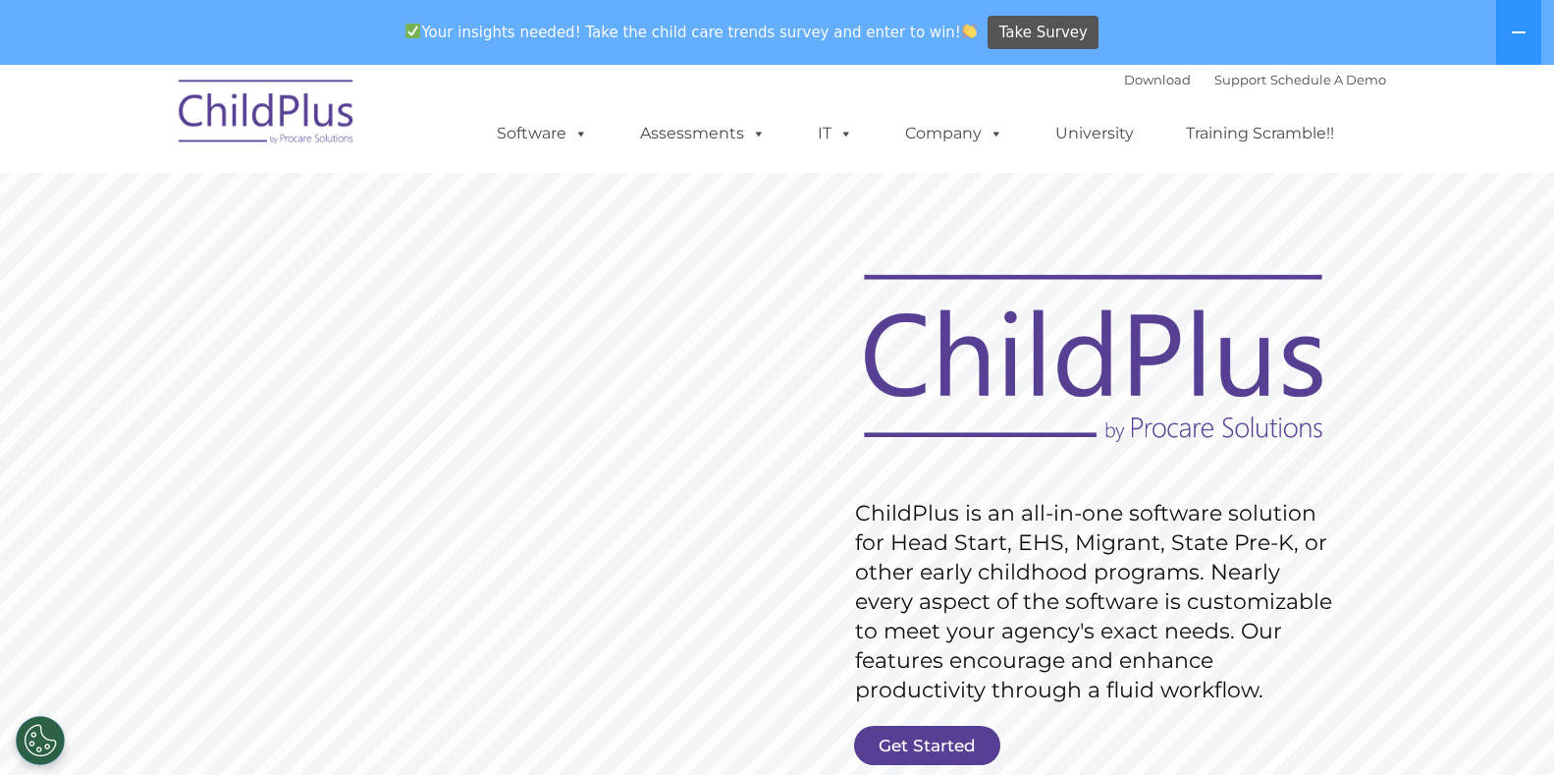
click at [274, 103] on img at bounding box center [267, 115] width 196 height 98
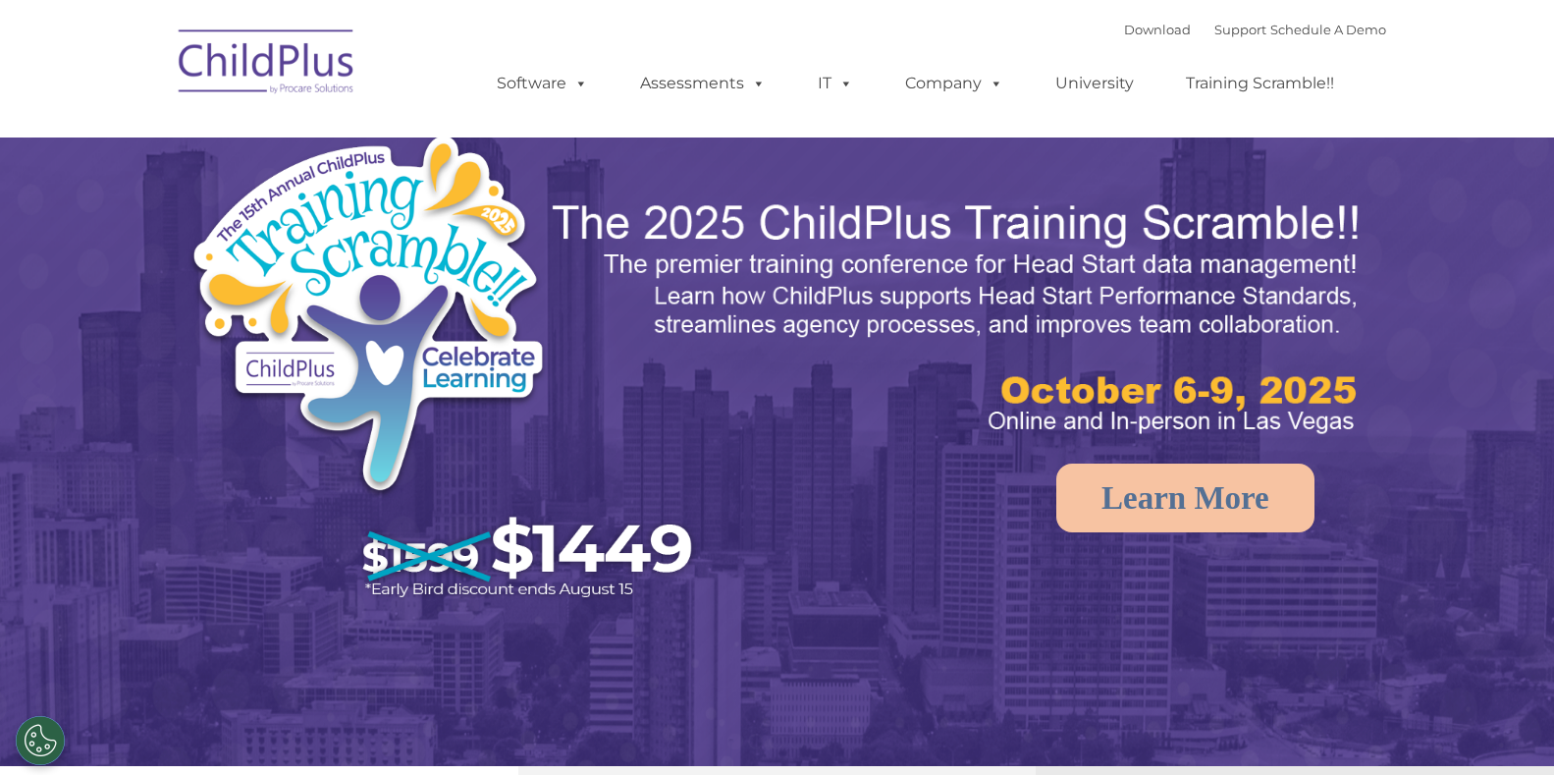
select select "MEDIUM"
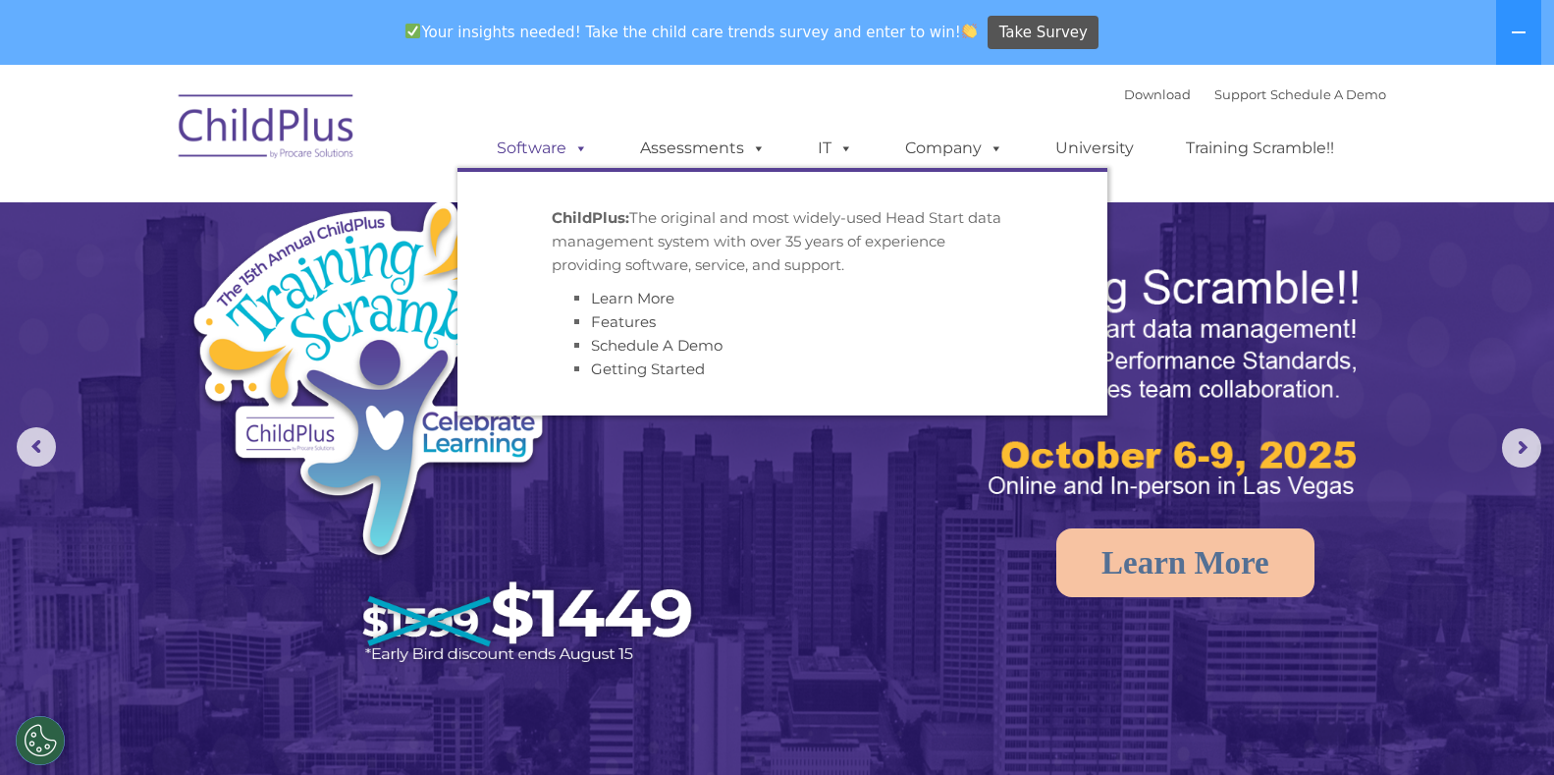
click at [534, 140] on link "Software" at bounding box center [542, 148] width 131 height 39
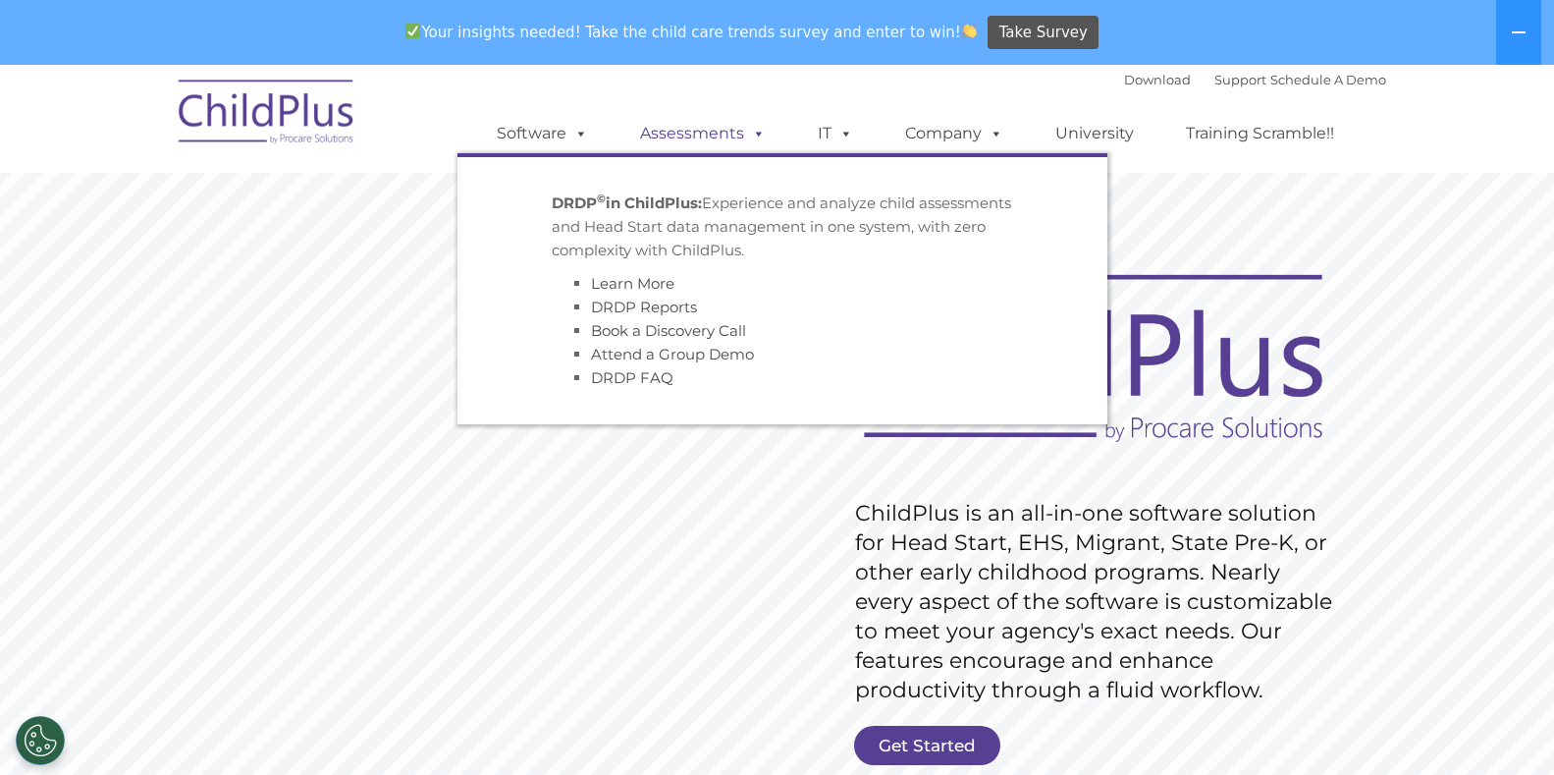
click at [704, 130] on link "Assessments" at bounding box center [703, 133] width 165 height 39
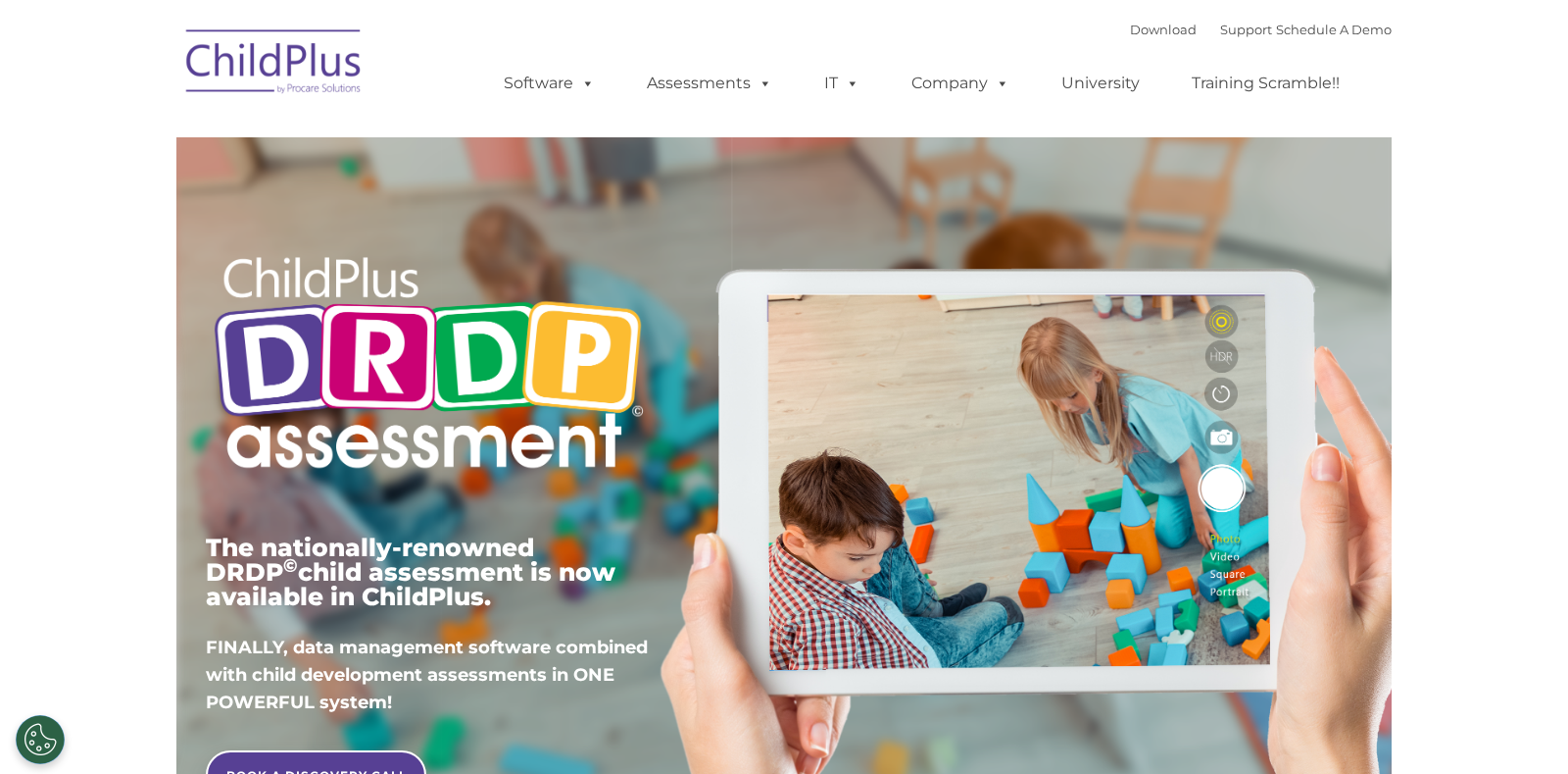
type input ""
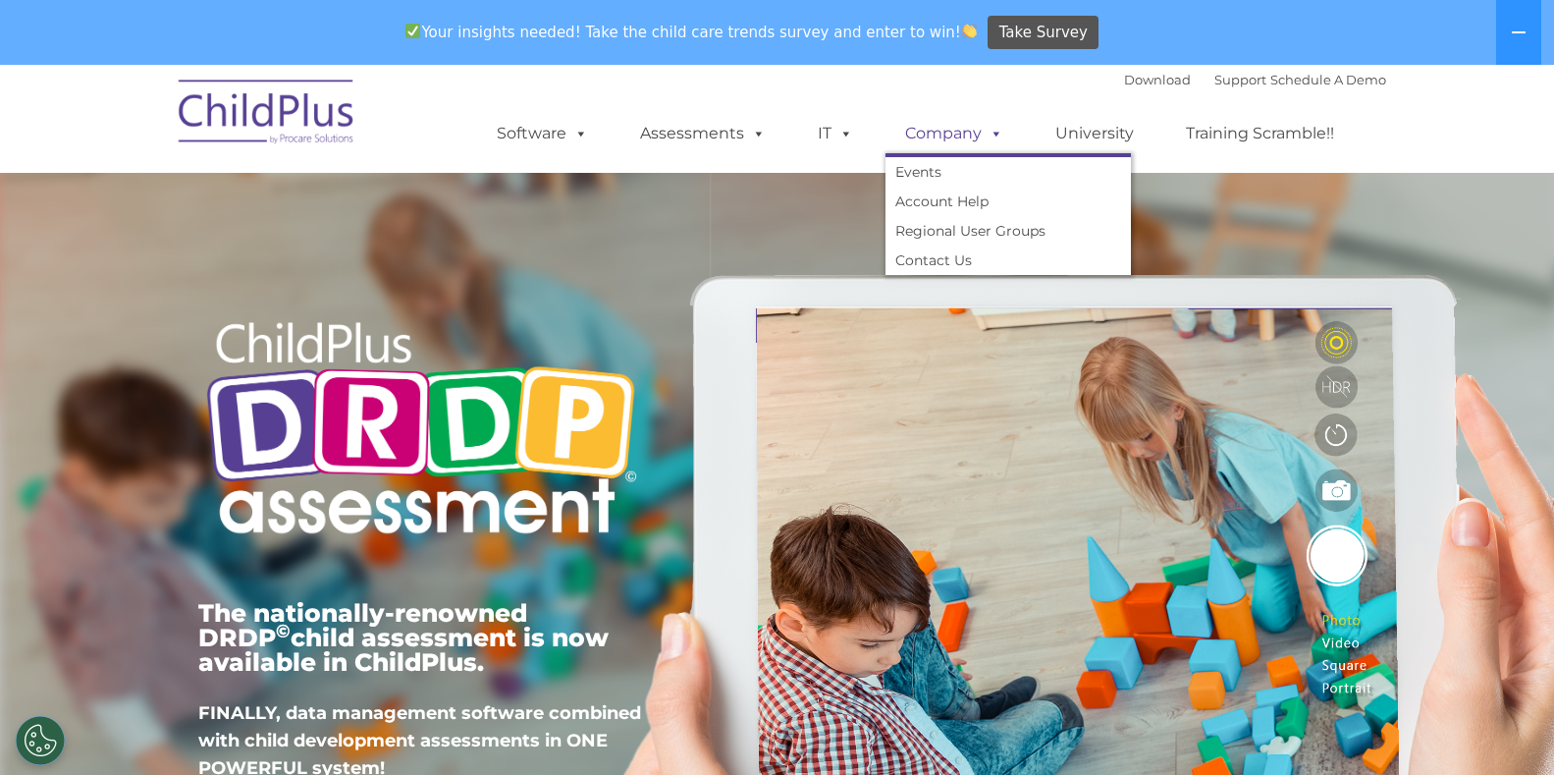
click at [949, 131] on link "Company" at bounding box center [954, 133] width 137 height 39
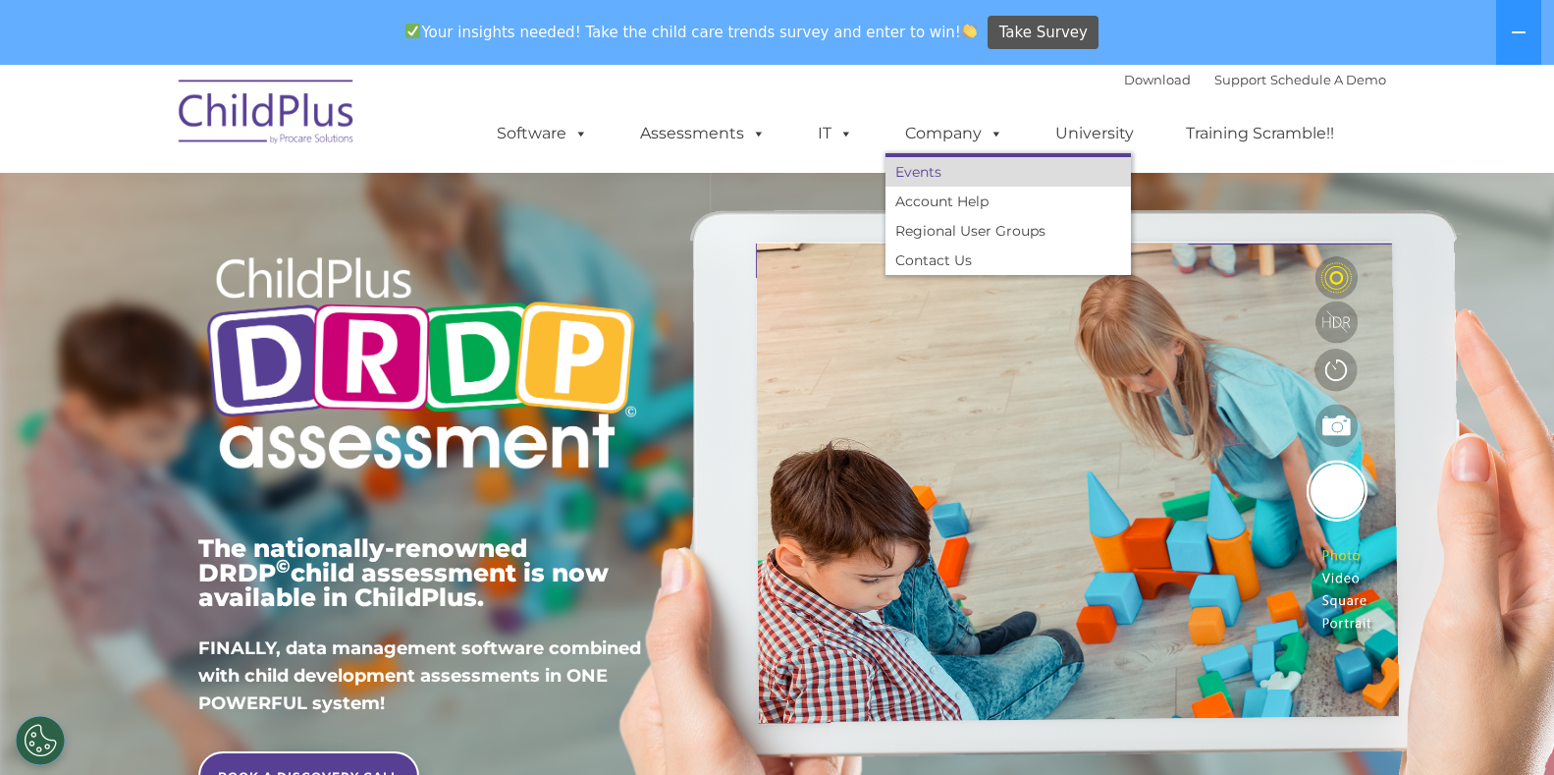
click at [913, 162] on link "Events" at bounding box center [1008, 171] width 245 height 29
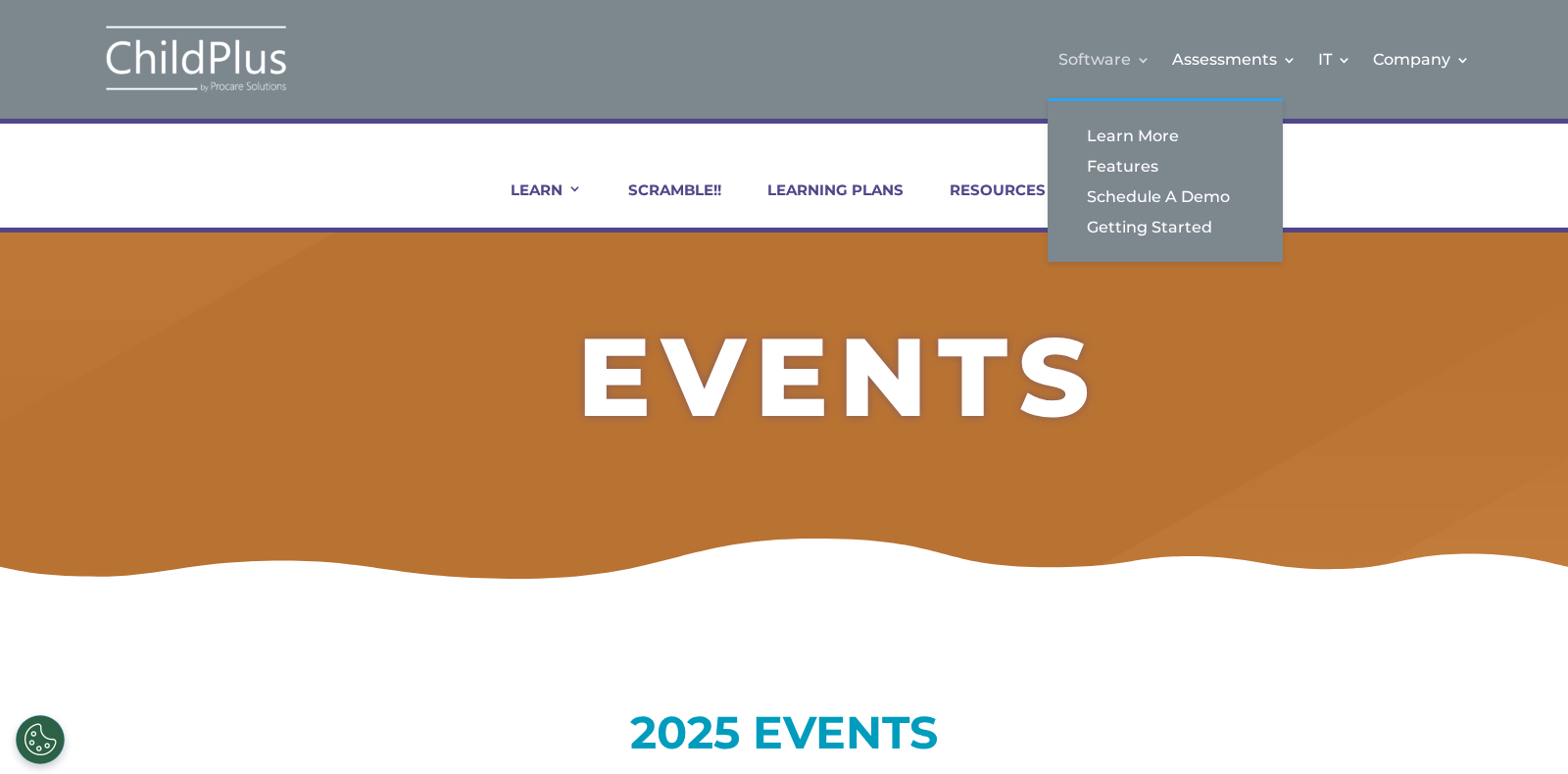
click at [1096, 59] on link "Software" at bounding box center [1104, 60] width 92 height 80
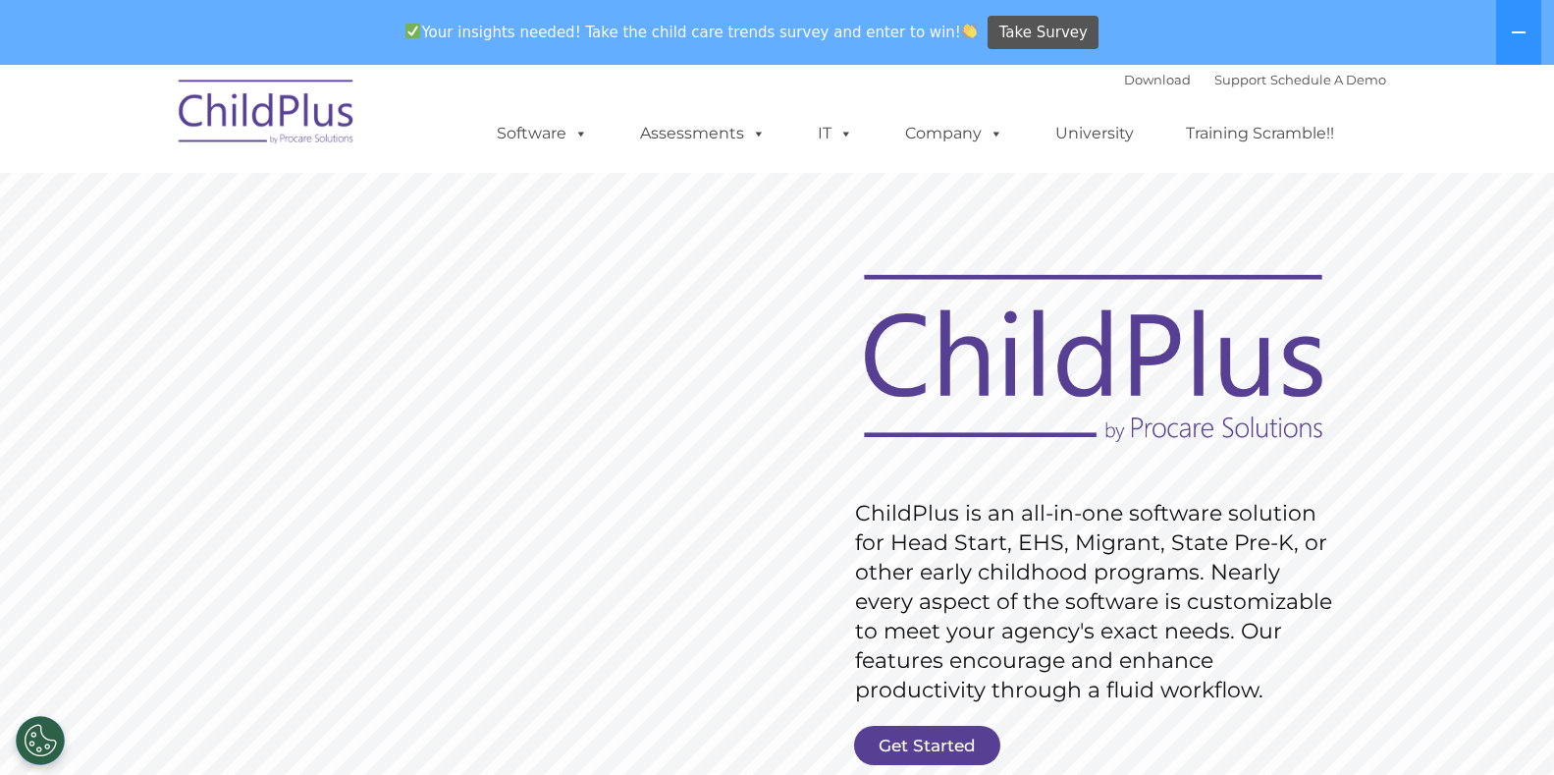
click at [305, 89] on img at bounding box center [267, 115] width 196 height 98
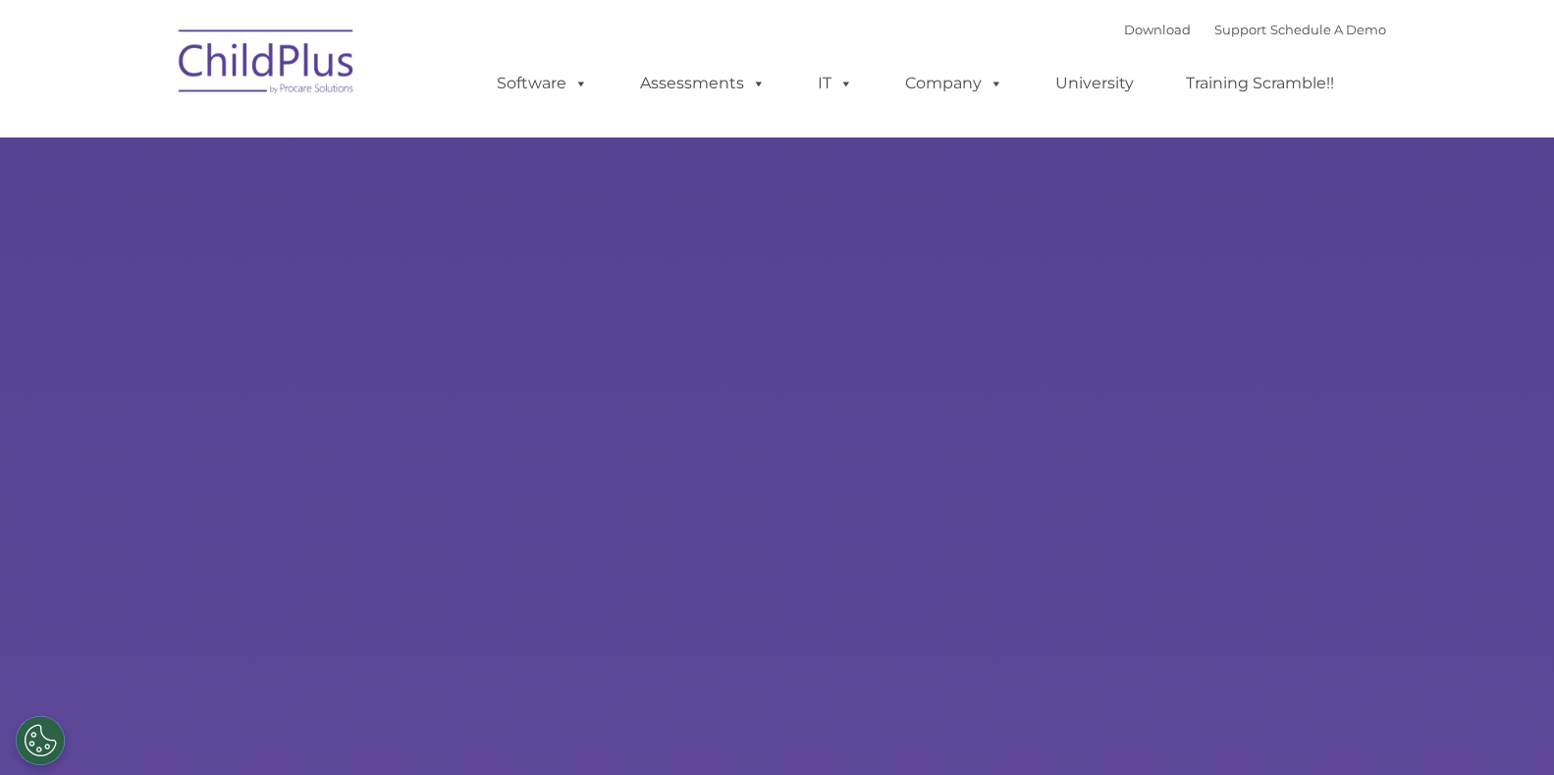
type input ""
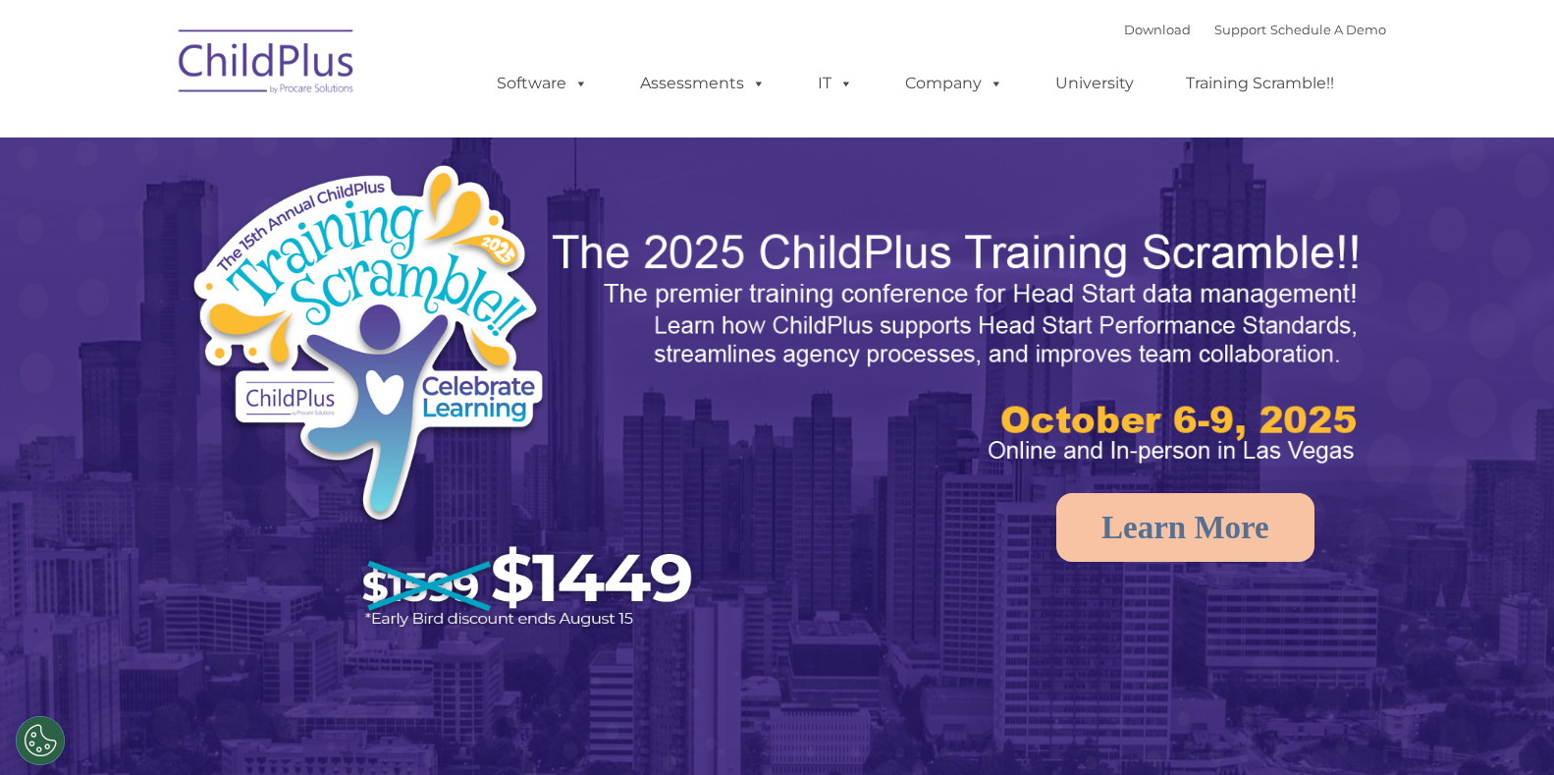
select select "MEDIUM"
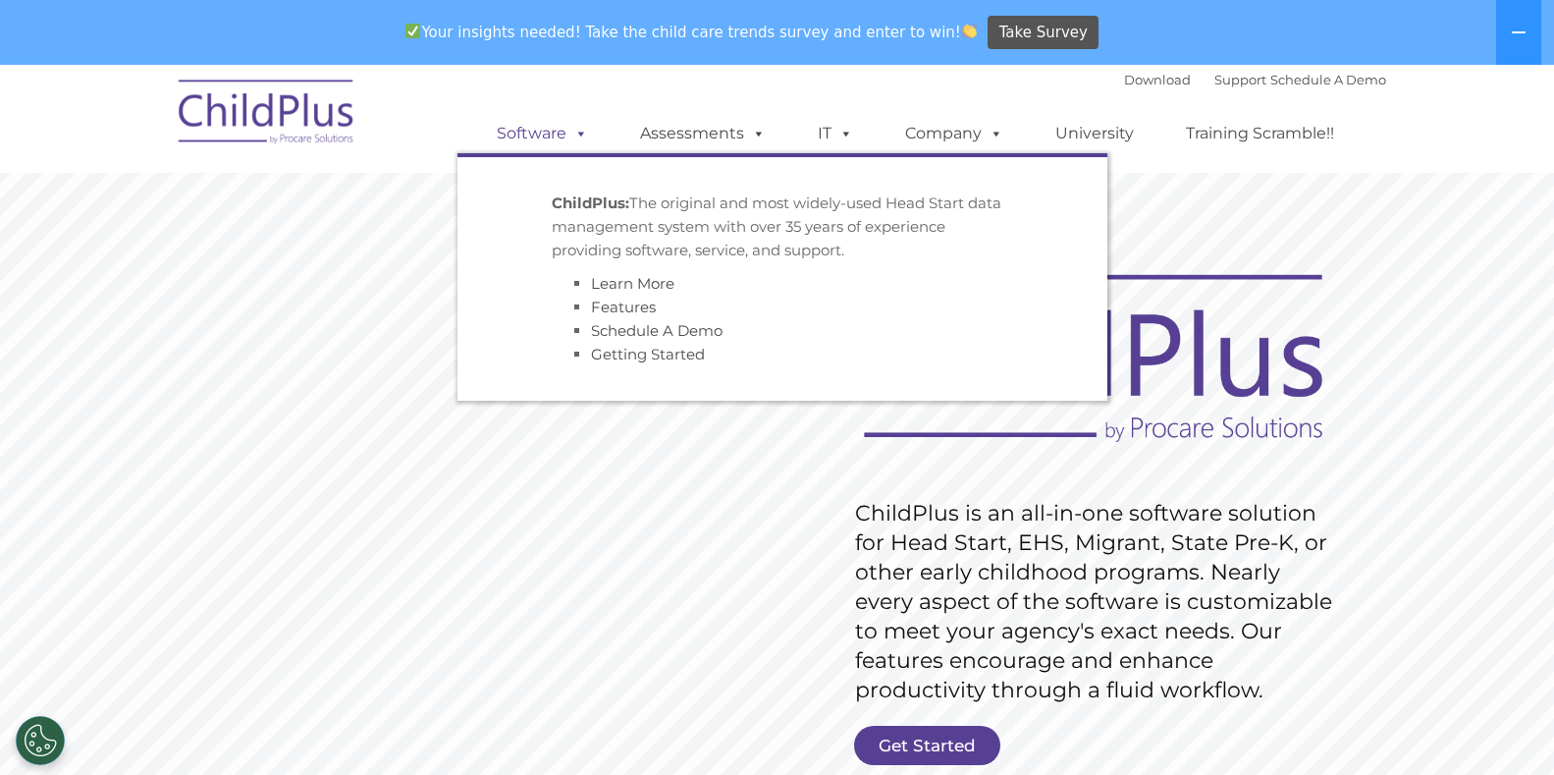
click at [550, 135] on link "Software" at bounding box center [542, 133] width 131 height 39
